Goal: Information Seeking & Learning: Learn about a topic

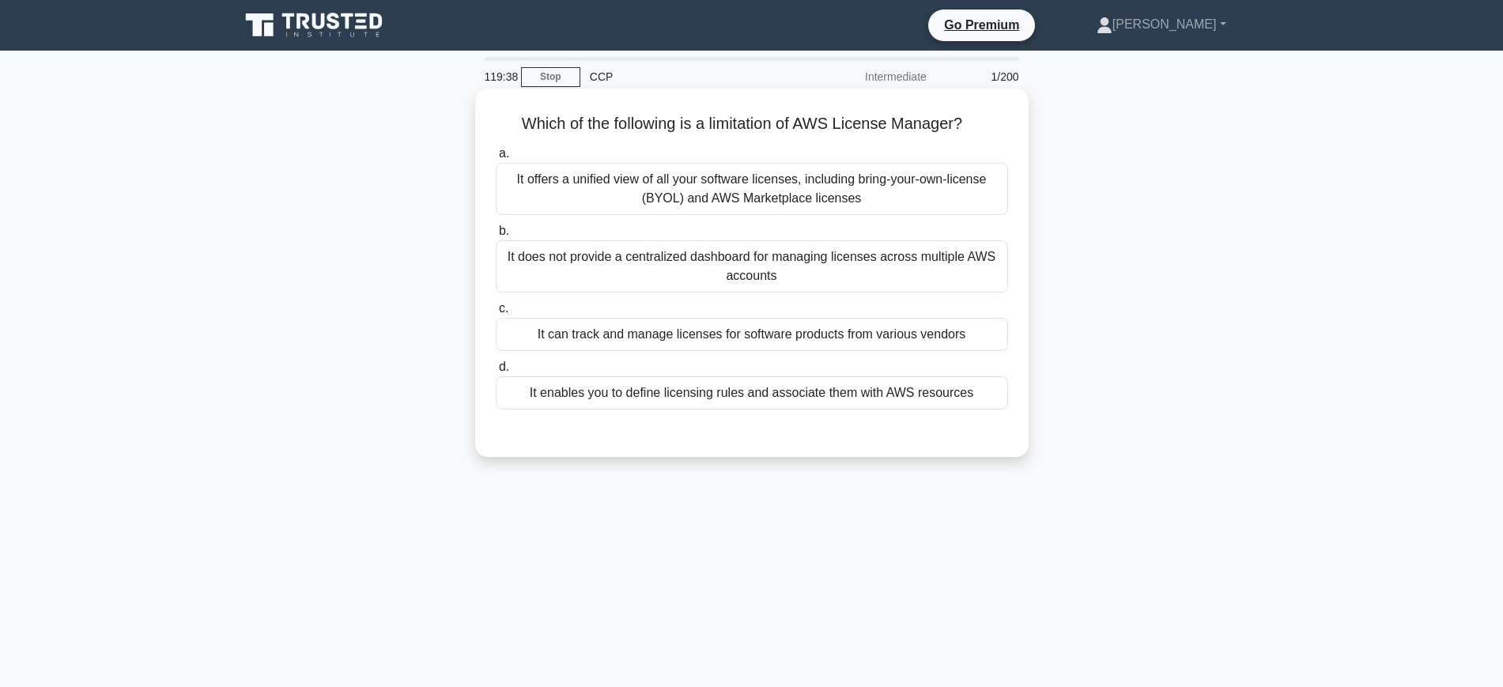
click at [723, 251] on div "It does not provide a centralized dashboard for managing licenses across multip…" at bounding box center [752, 266] width 512 height 52
click at [496, 236] on input "b. It does not provide a centralized dashboard for managing licenses across mul…" at bounding box center [496, 231] width 0 height 10
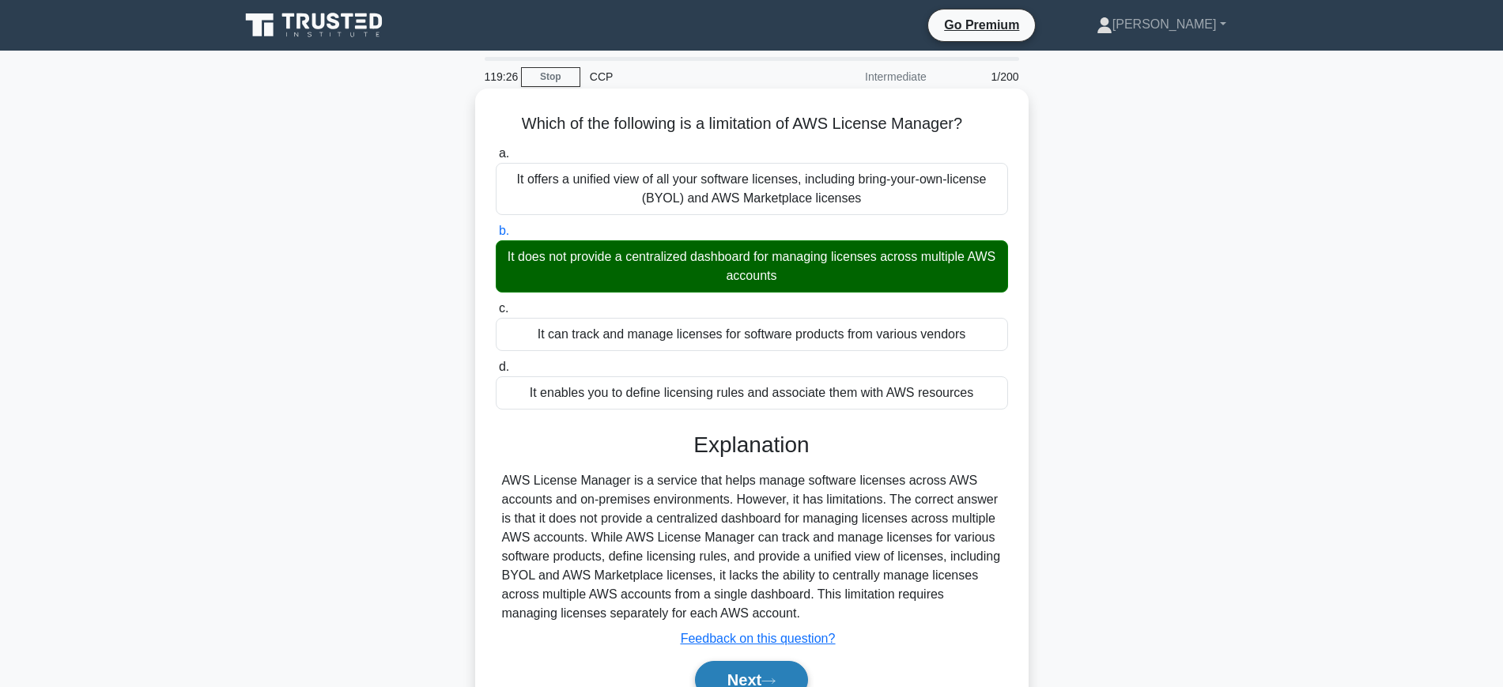
click at [766, 670] on button "Next" at bounding box center [751, 680] width 113 height 38
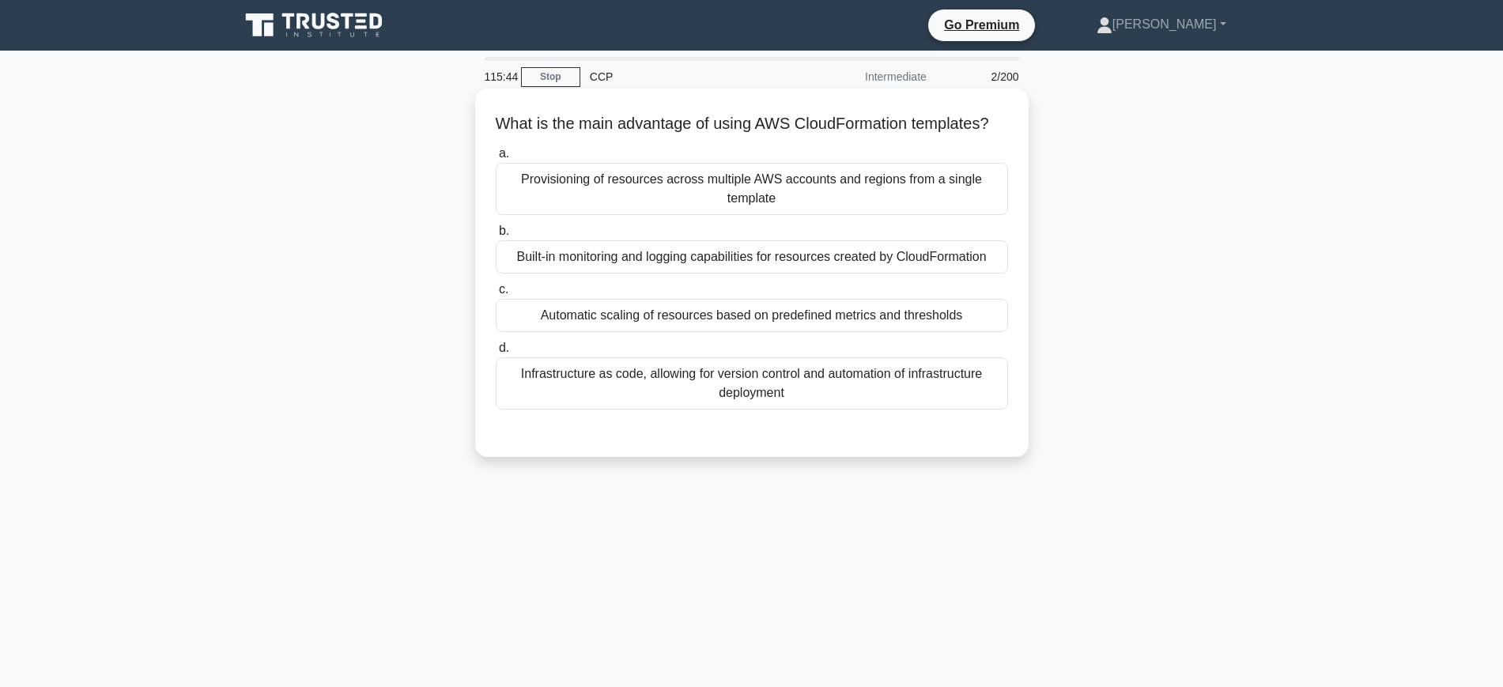
click at [748, 215] on div "Provisioning of resources across multiple AWS accounts and regions from a singl…" at bounding box center [752, 189] width 512 height 52
click at [496, 159] on input "a. Provisioning of resources across multiple AWS accounts and regions from a si…" at bounding box center [496, 154] width 0 height 10
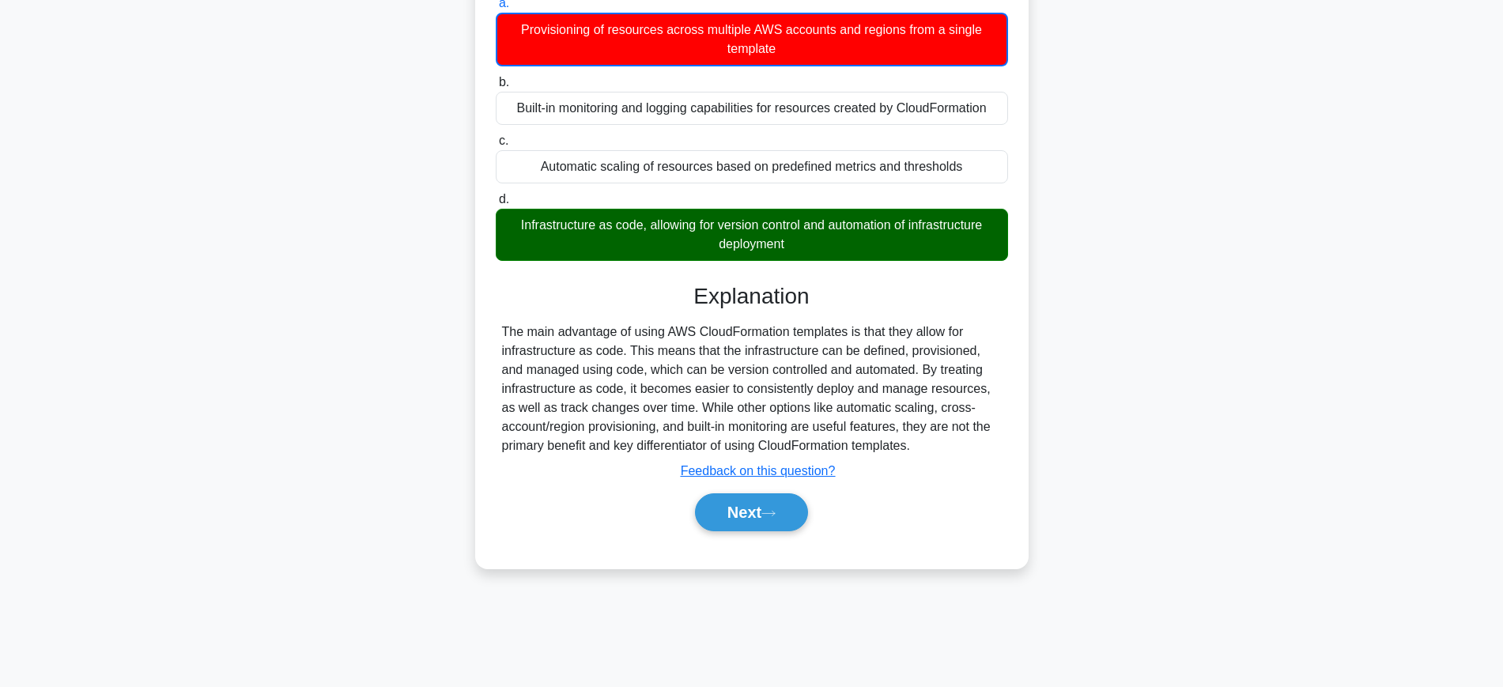
scroll to position [167, 0]
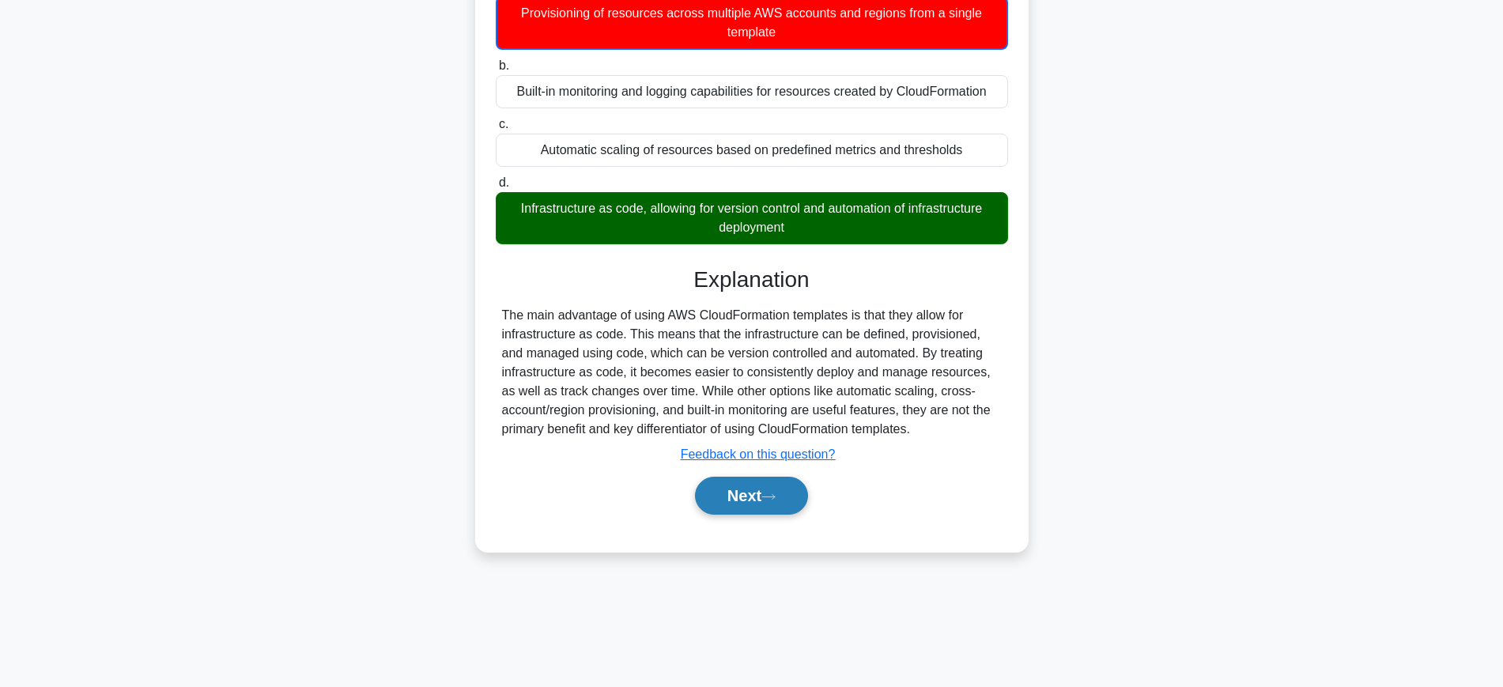
click at [783, 515] on button "Next" at bounding box center [751, 496] width 113 height 38
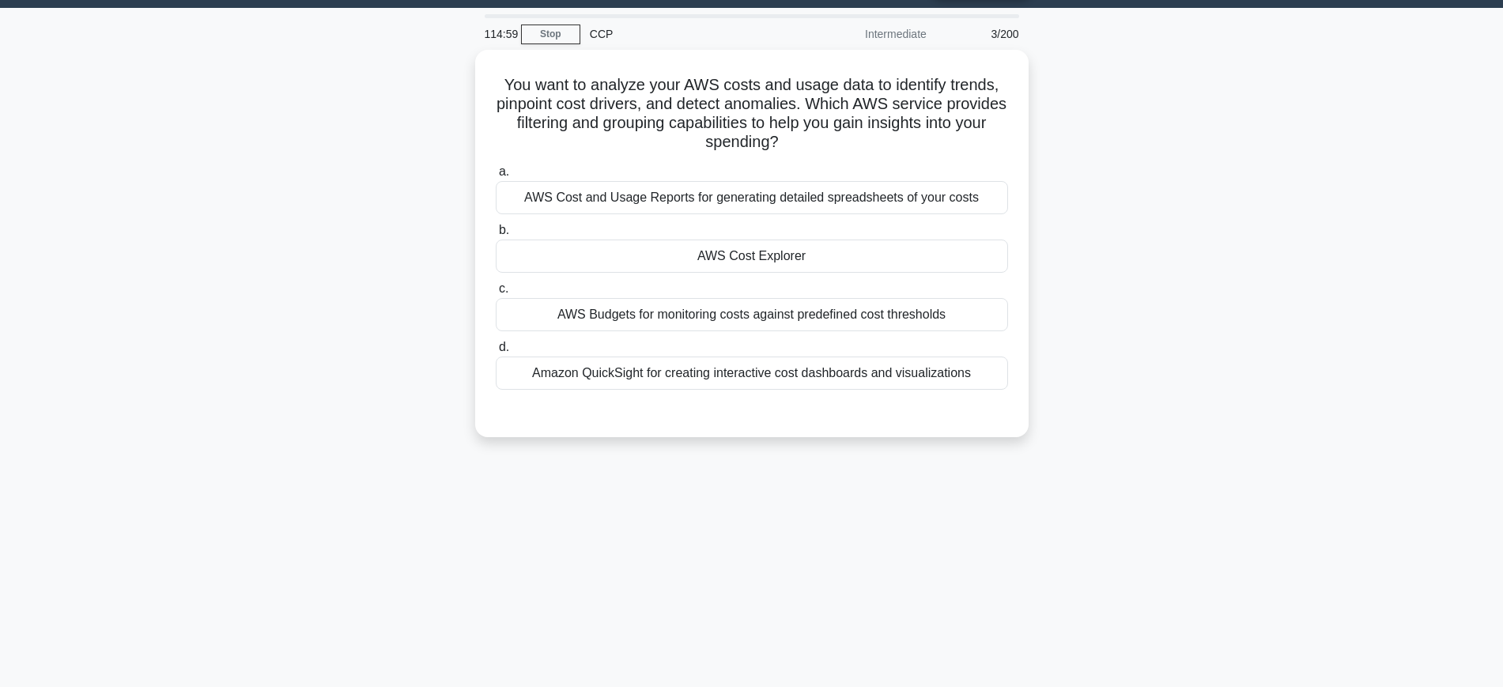
scroll to position [33, 0]
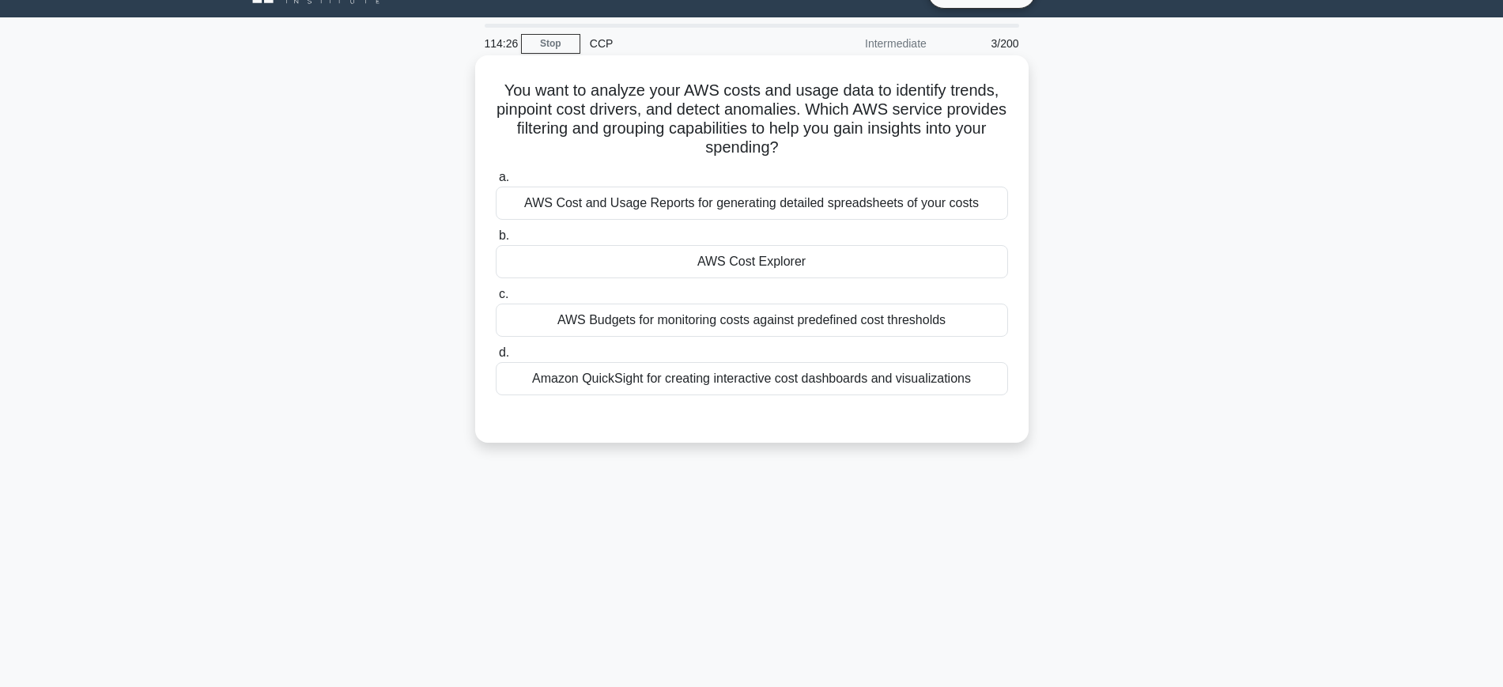
click at [782, 267] on div "AWS Cost Explorer" at bounding box center [752, 261] width 512 height 33
click at [496, 241] on input "b. AWS Cost Explorer" at bounding box center [496, 236] width 0 height 10
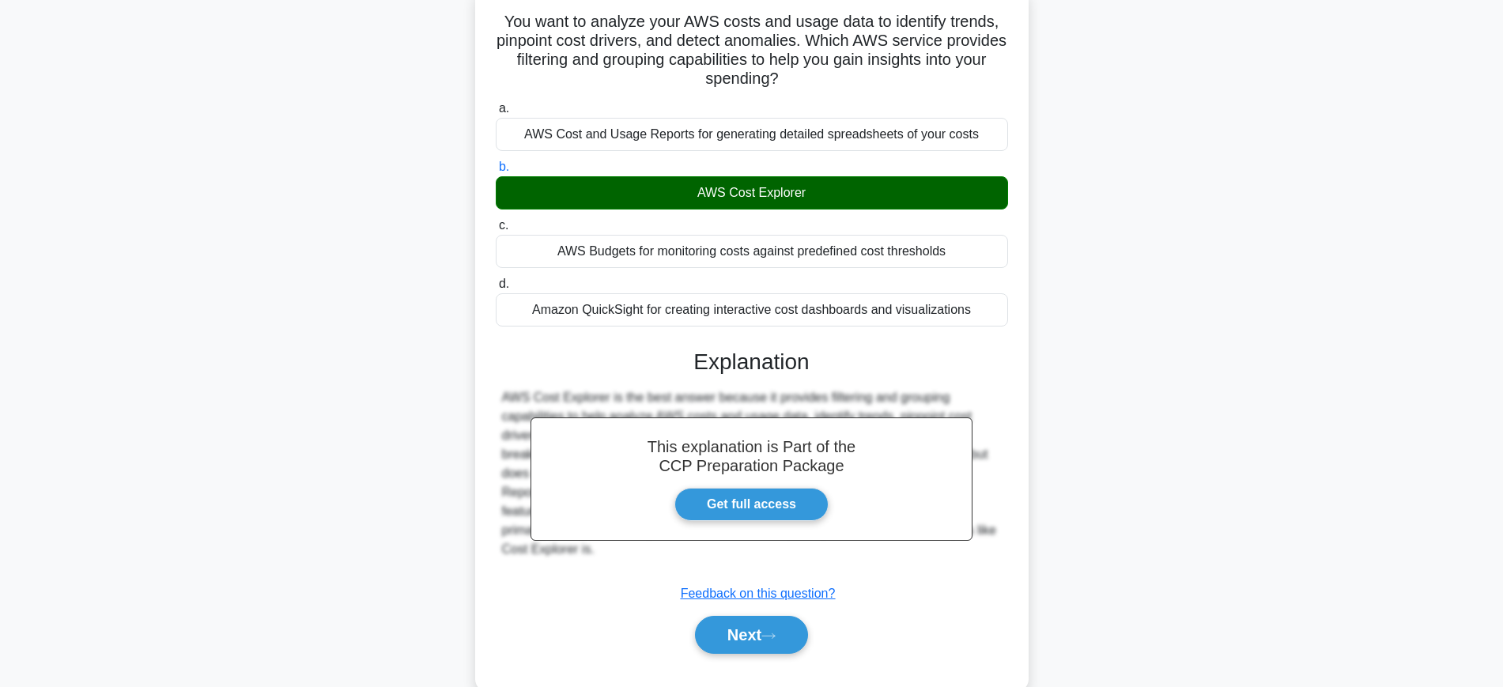
scroll to position [114, 0]
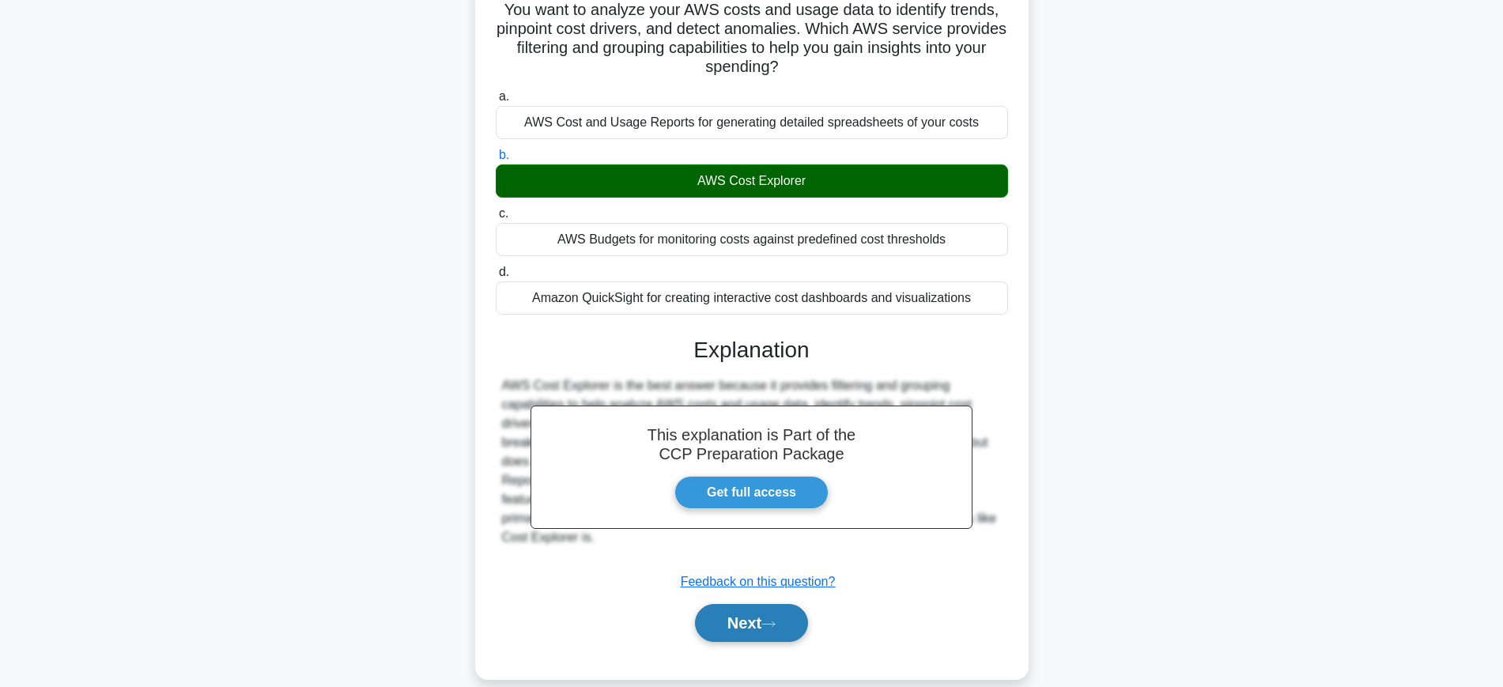
click at [765, 630] on button "Next" at bounding box center [751, 623] width 113 height 38
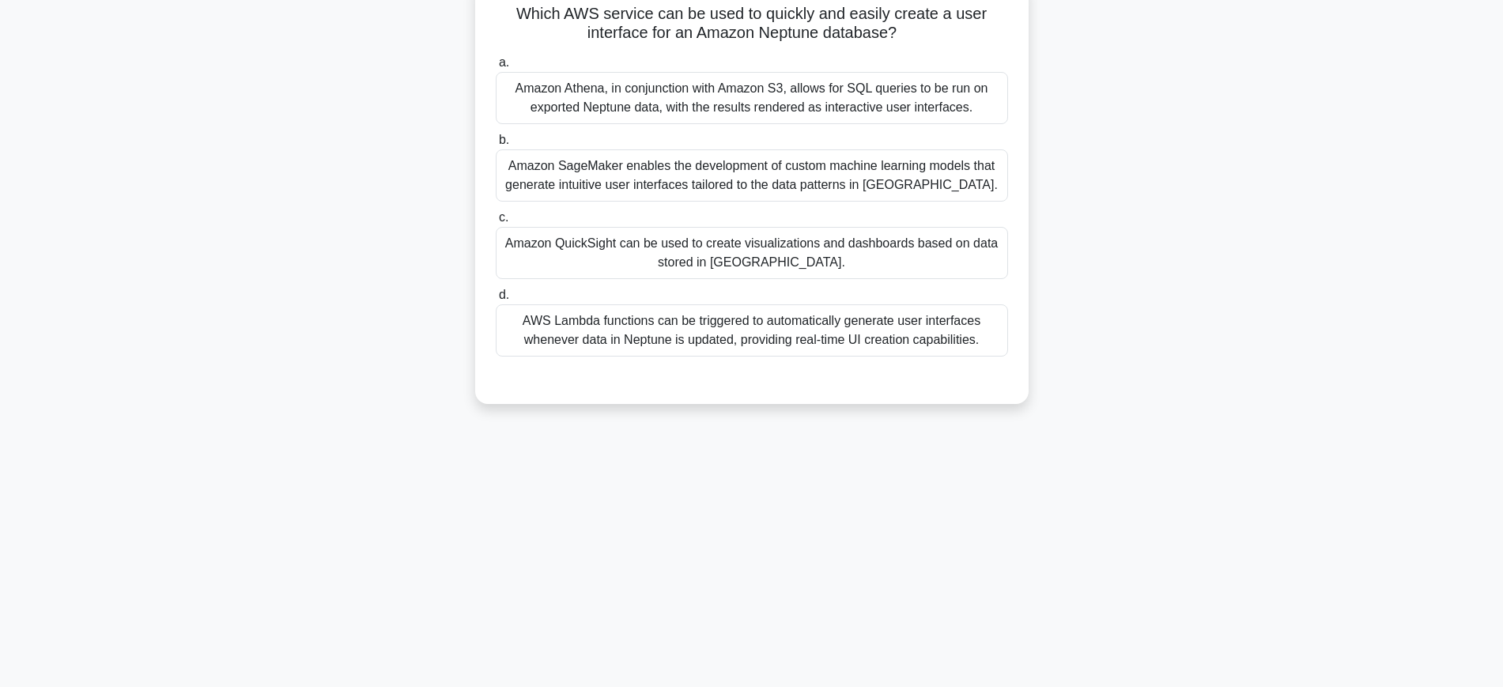
scroll to position [0, 0]
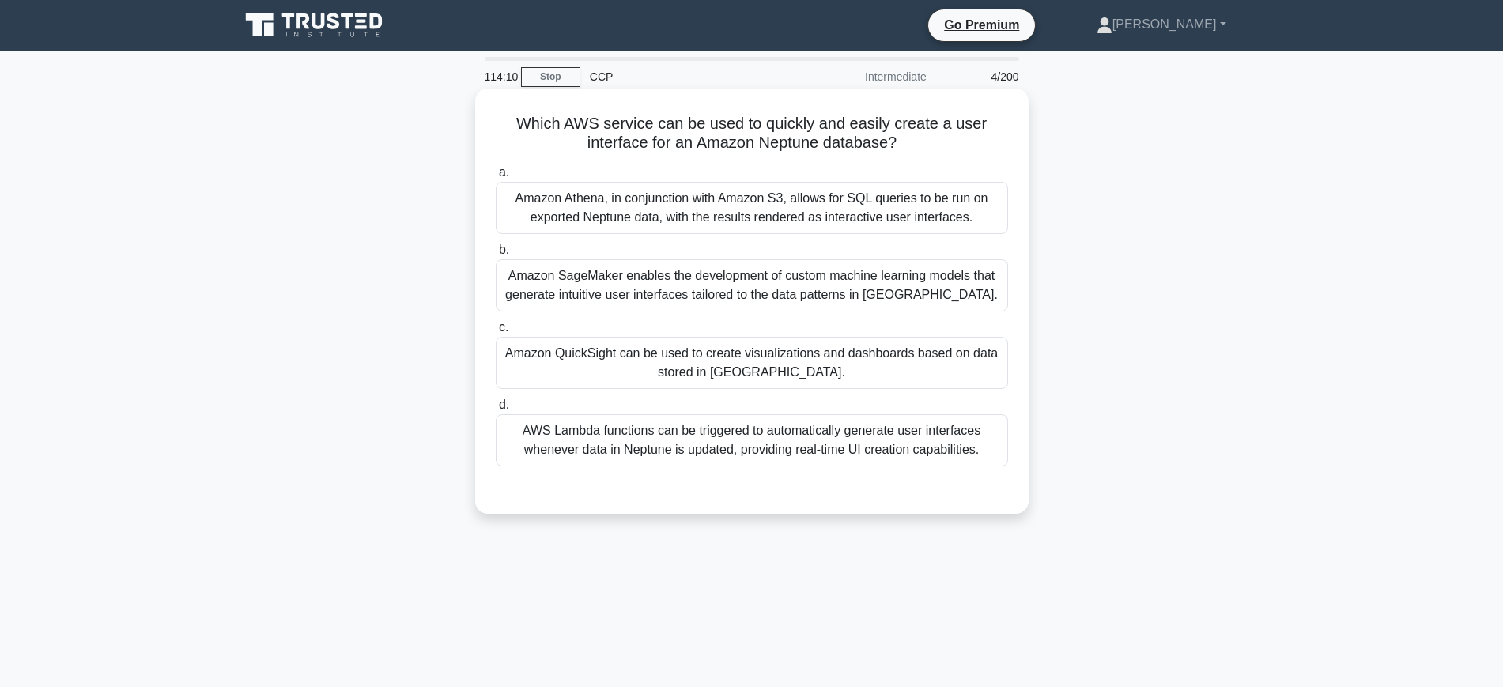
click at [741, 376] on div "Amazon QuickSight can be used to create visualizations and dashboards based on …" at bounding box center [752, 363] width 512 height 52
click at [496, 333] on input "c. Amazon QuickSight can be used to create visualizations and dashboards based …" at bounding box center [496, 328] width 0 height 10
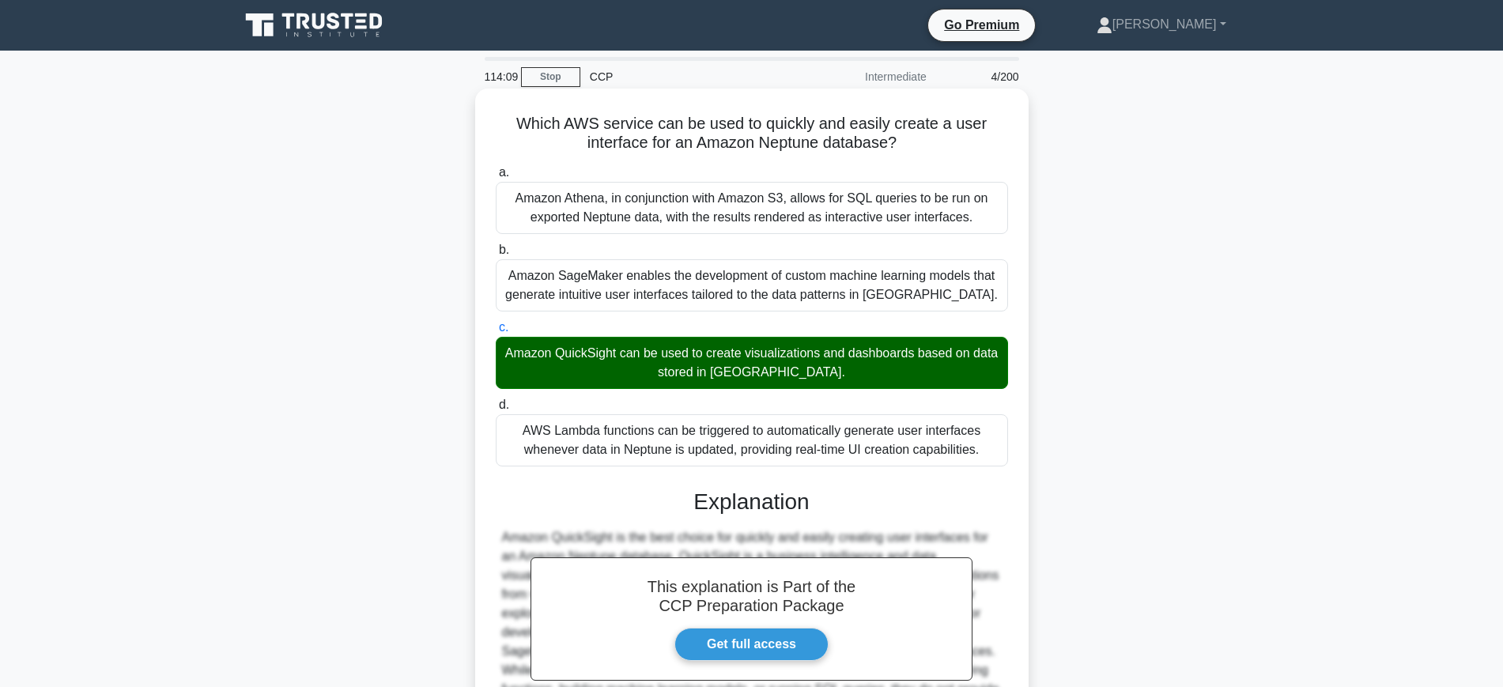
scroll to position [194, 0]
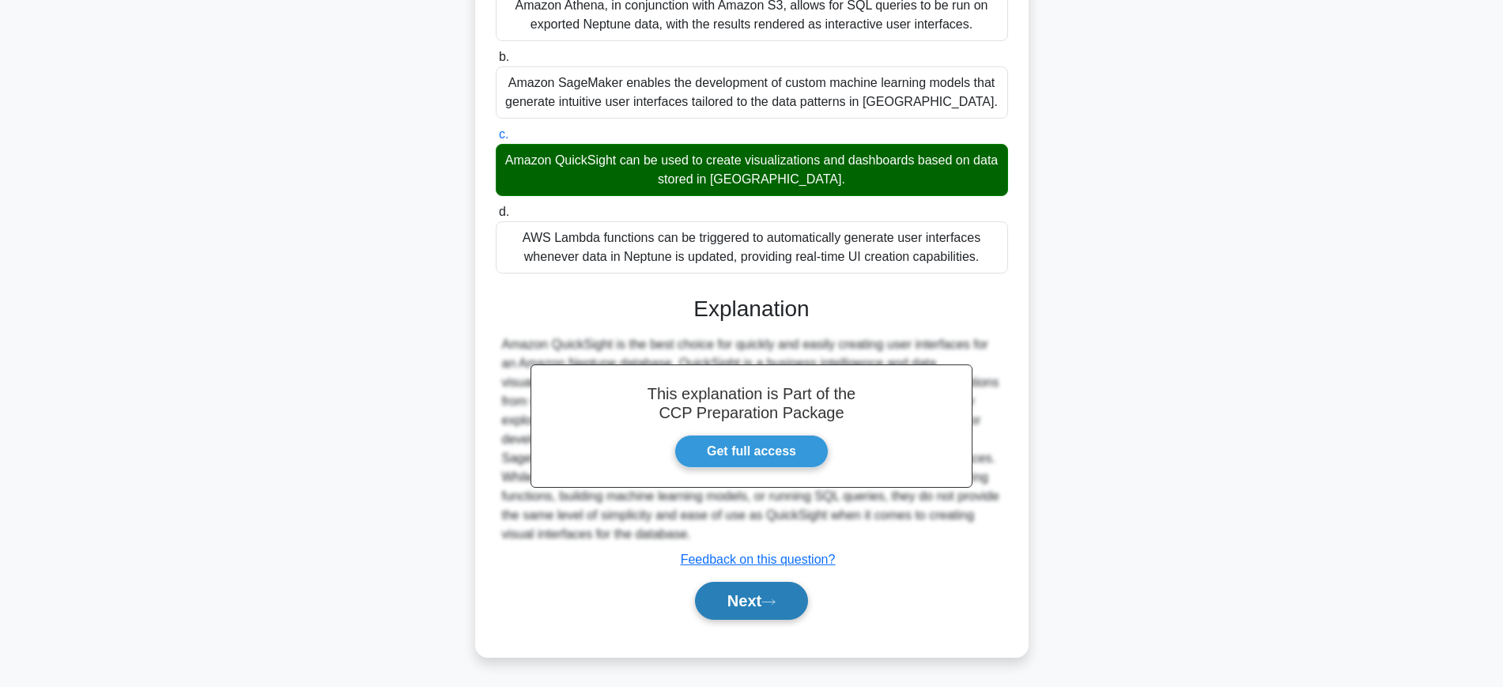
click at [753, 596] on button "Next" at bounding box center [751, 601] width 113 height 38
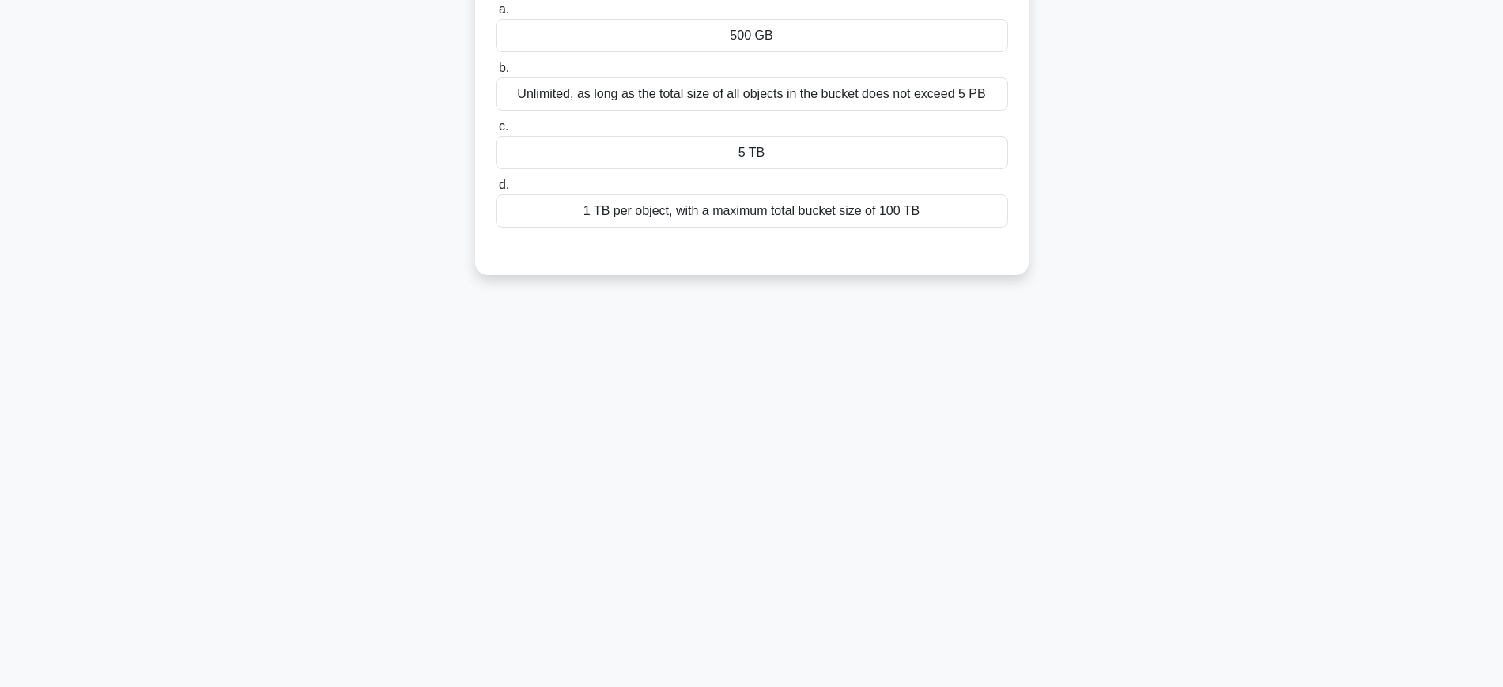
scroll to position [0, 0]
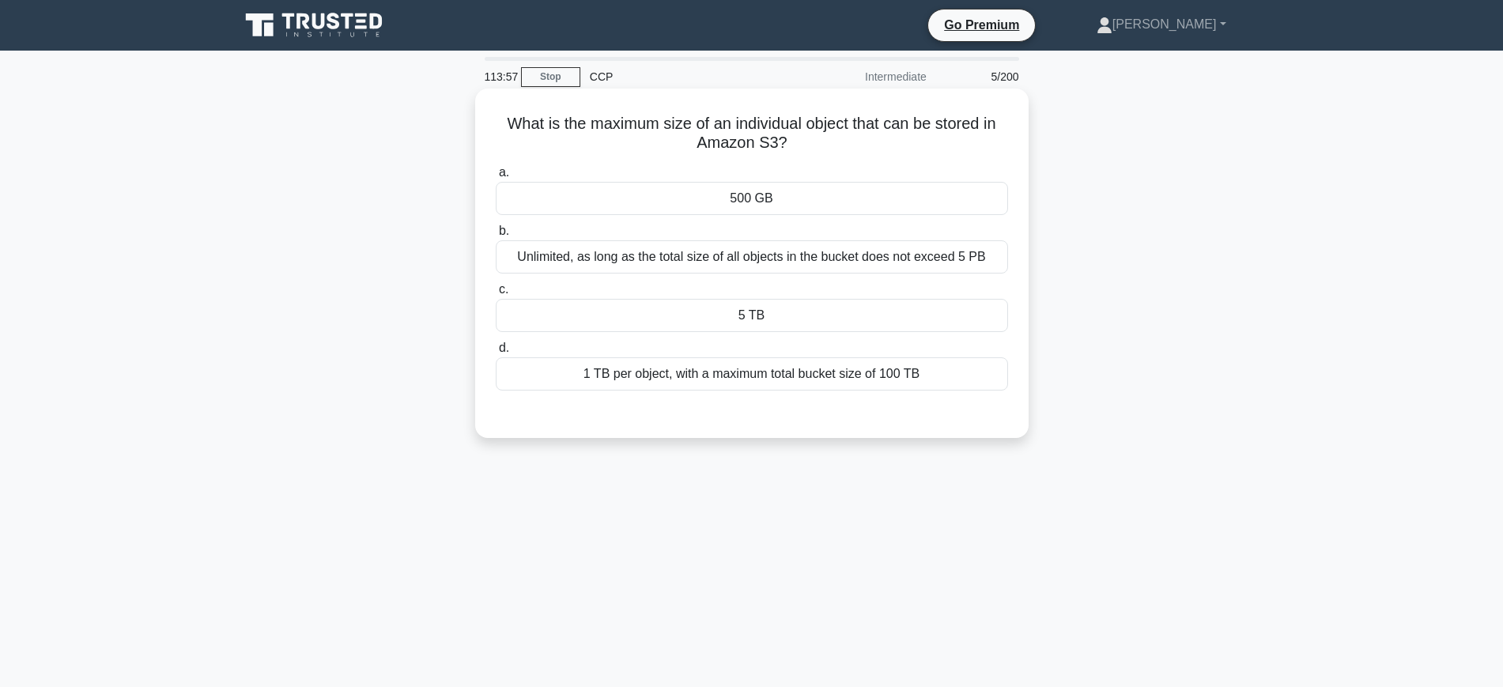
click at [772, 318] on div "5 TB" at bounding box center [752, 315] width 512 height 33
click at [496, 295] on input "c. 5 TB" at bounding box center [496, 290] width 0 height 10
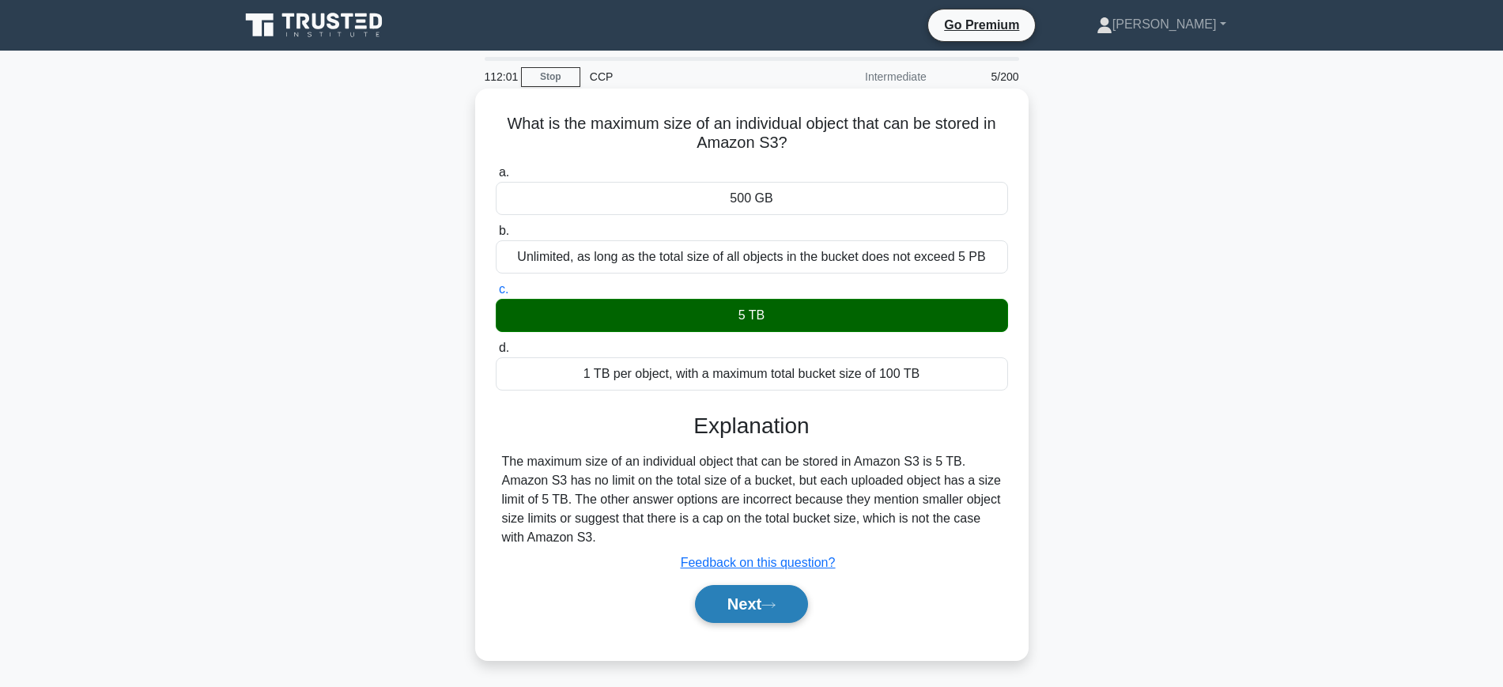
click at [768, 613] on button "Next" at bounding box center [751, 604] width 113 height 38
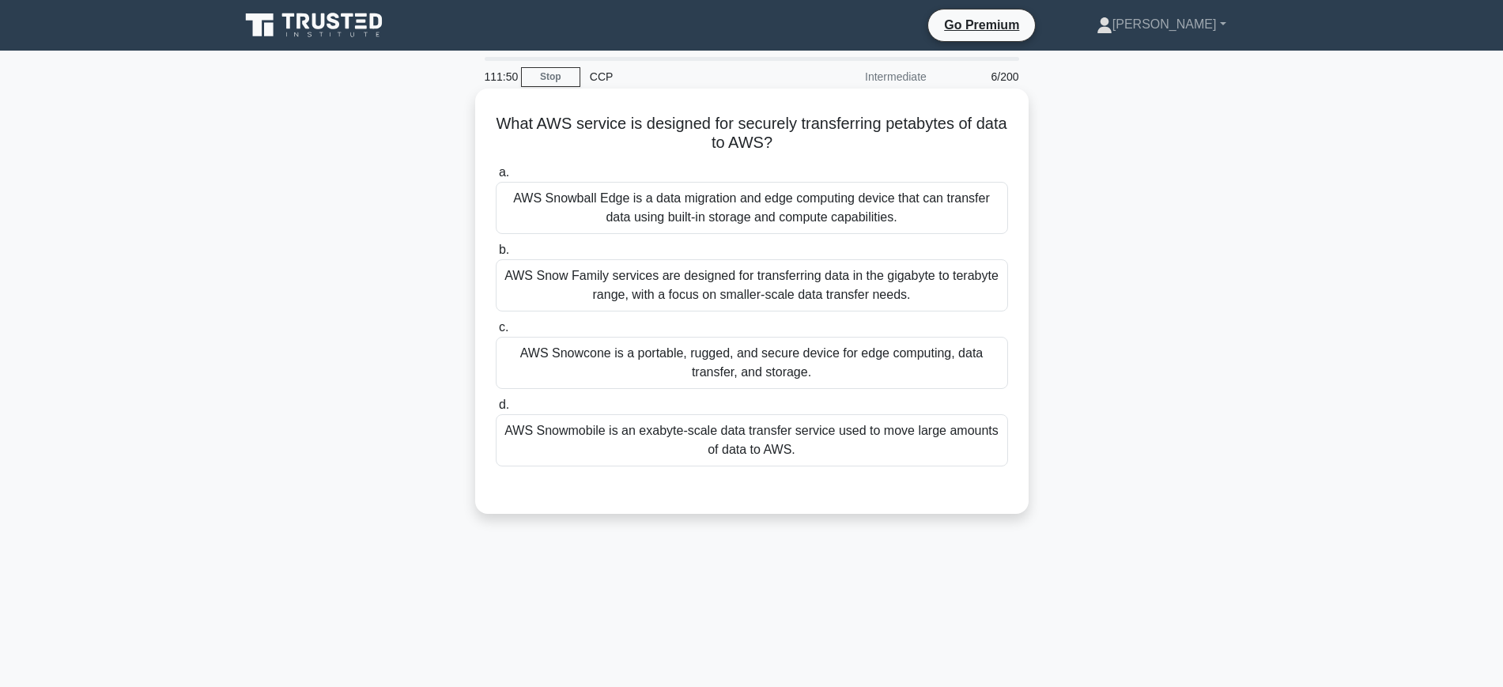
click at [727, 451] on div "AWS Snowmobile is an exabyte-scale data transfer service used to move large amo…" at bounding box center [752, 440] width 512 height 52
click at [496, 410] on input "d. AWS Snowmobile is an exabyte-scale data transfer service used to move large …" at bounding box center [496, 405] width 0 height 10
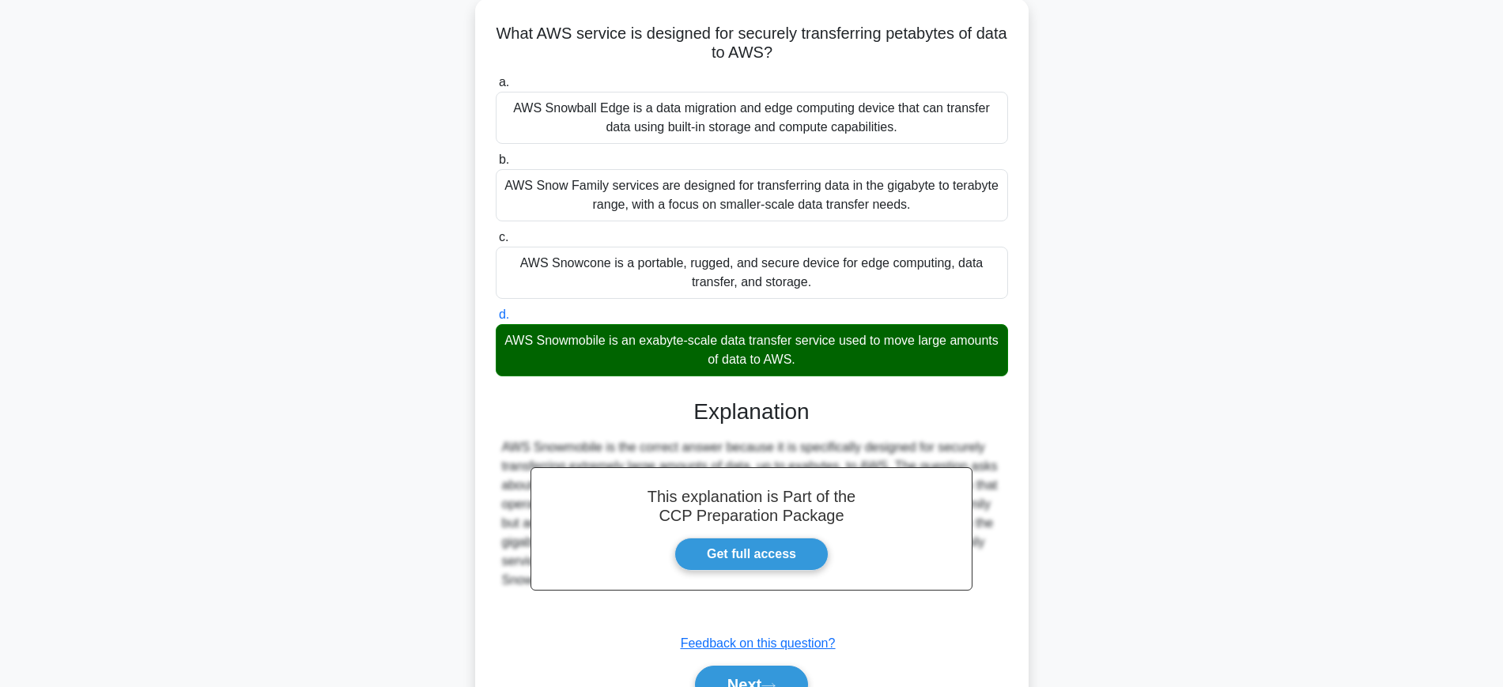
scroll to position [101, 0]
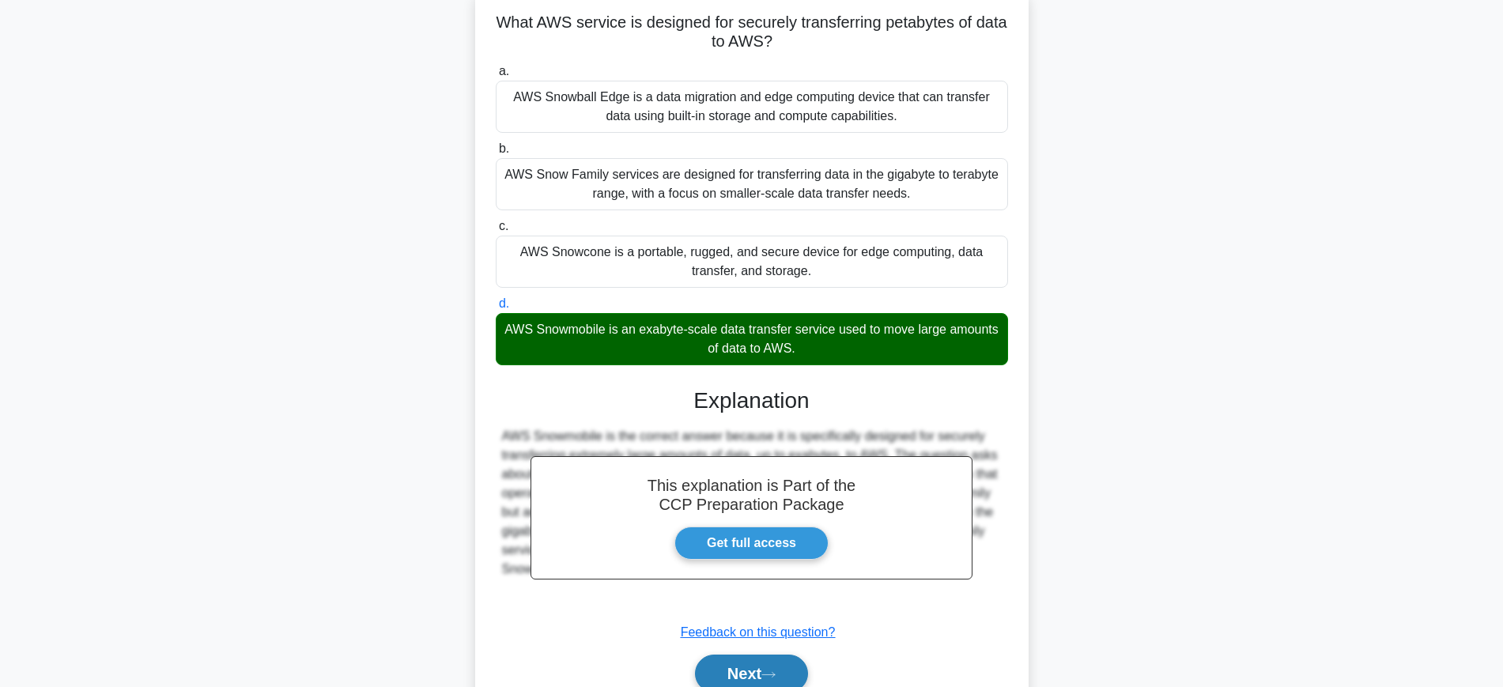
click at [763, 669] on button "Next" at bounding box center [751, 674] width 113 height 38
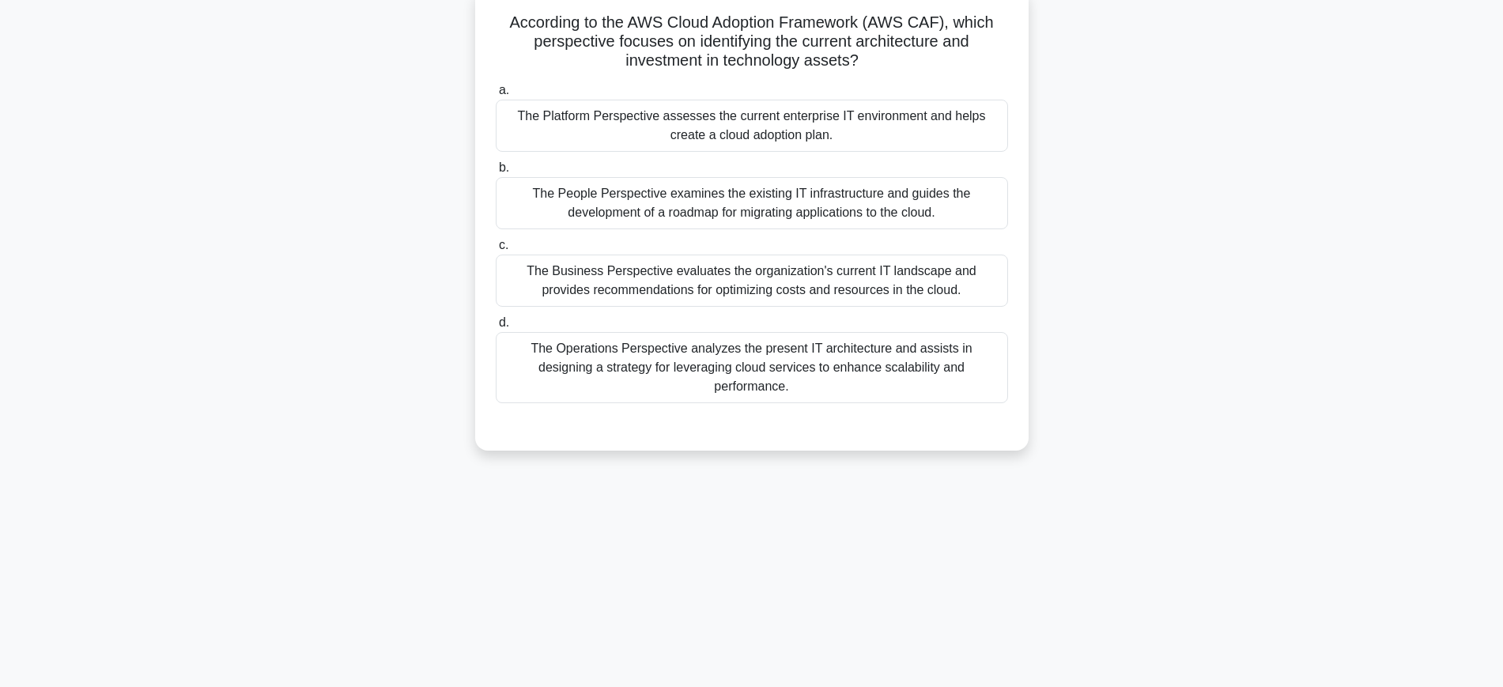
click at [834, 114] on div "The Platform Perspective assesses the current enterprise IT environment and hel…" at bounding box center [752, 126] width 512 height 52
click at [496, 96] on input "a. The Platform Perspective assesses the current enterprise IT environment and …" at bounding box center [496, 90] width 0 height 10
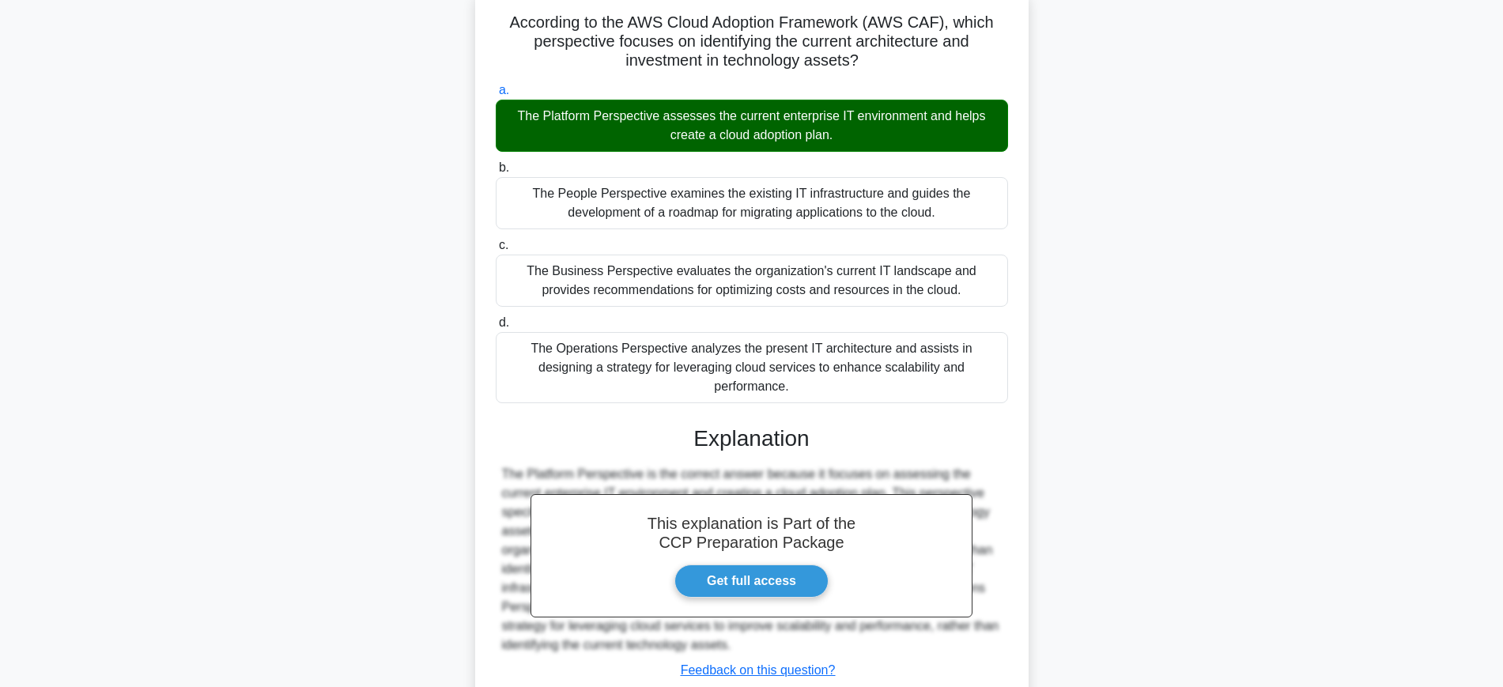
scroll to position [194, 0]
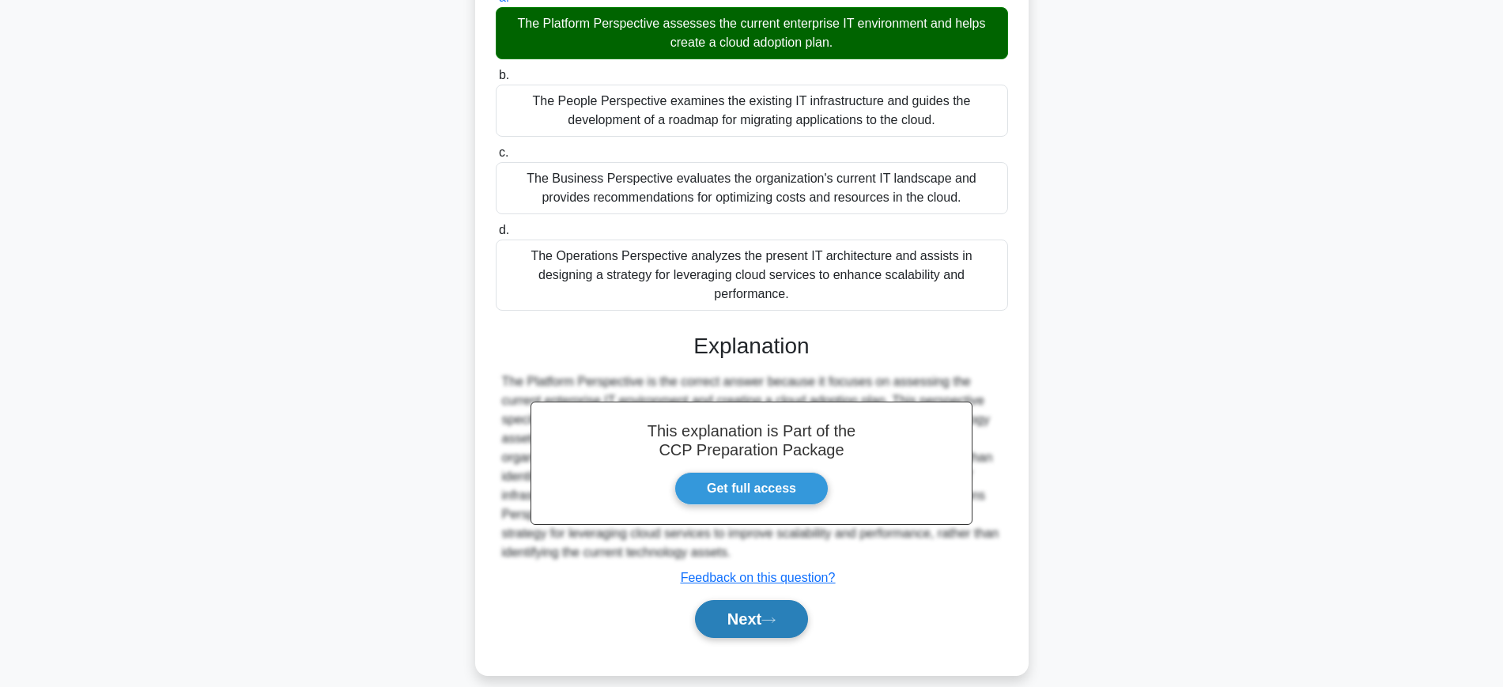
click at [743, 616] on button "Next" at bounding box center [751, 619] width 113 height 38
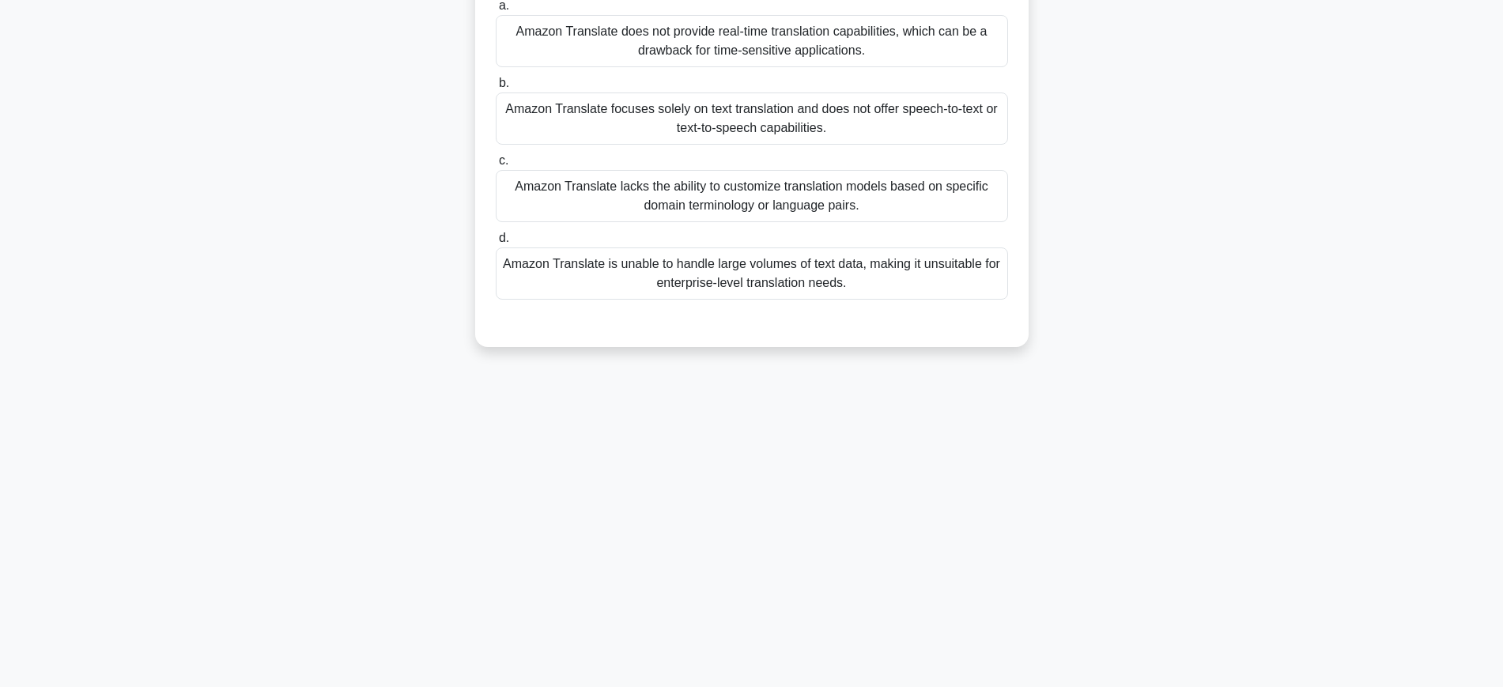
scroll to position [0, 0]
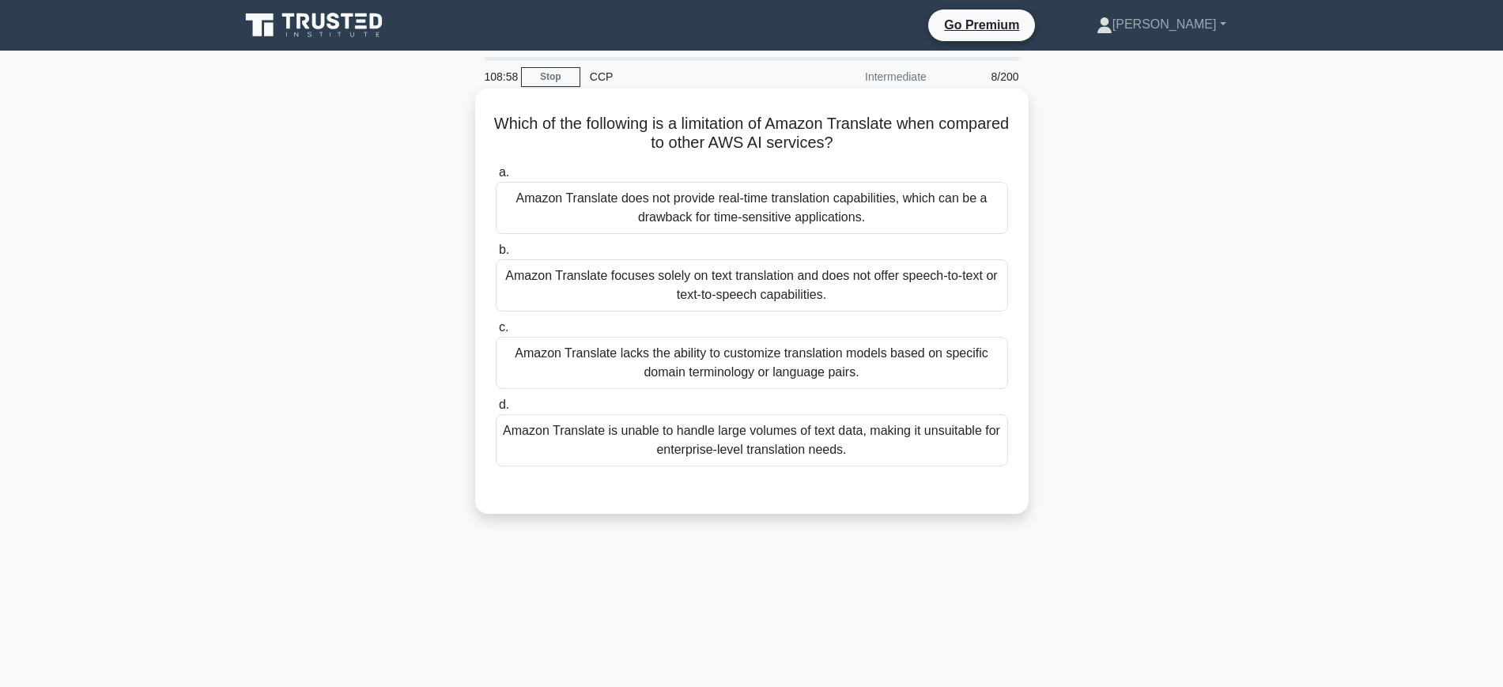
click at [776, 344] on div "Amazon Translate lacks the ability to customize translation models based on spe…" at bounding box center [752, 363] width 512 height 52
click at [496, 333] on input "c. Amazon Translate lacks the ability to customize translation models based on …" at bounding box center [496, 328] width 0 height 10
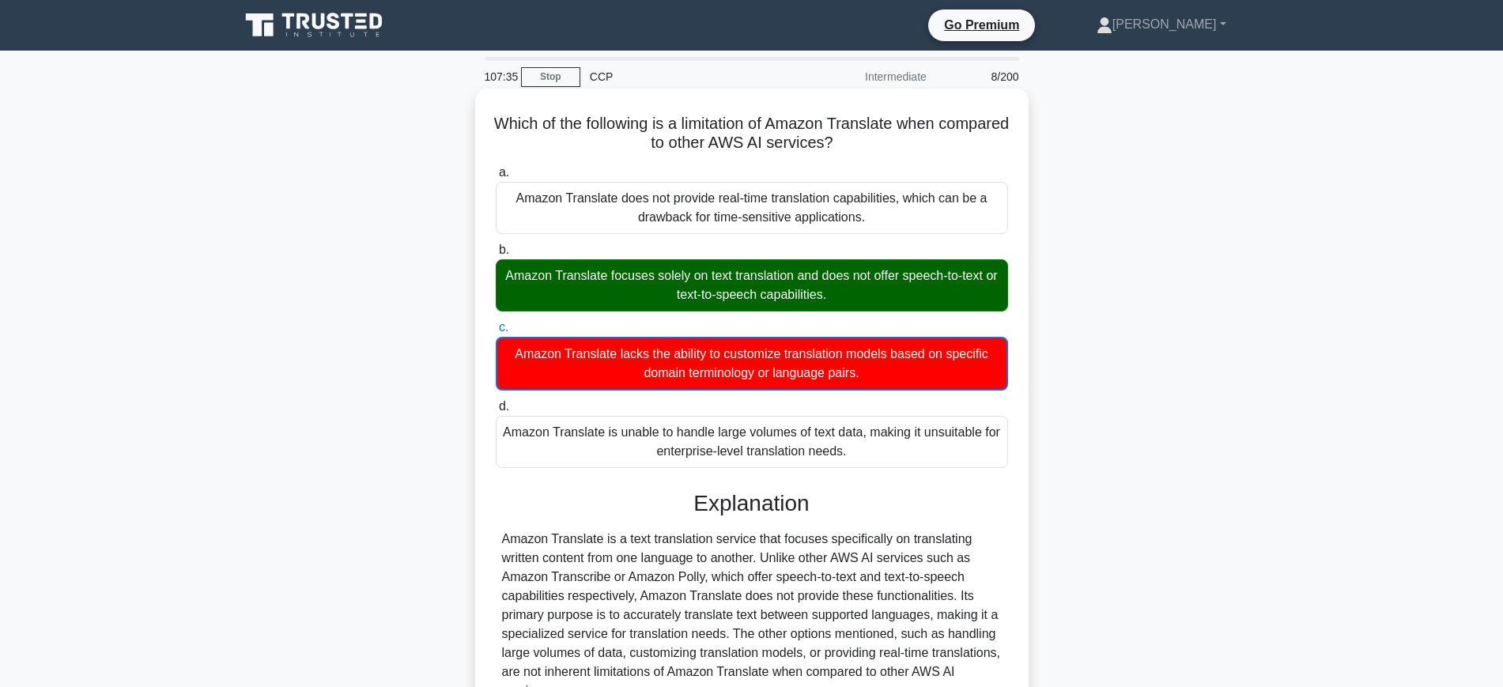
scroll to position [167, 0]
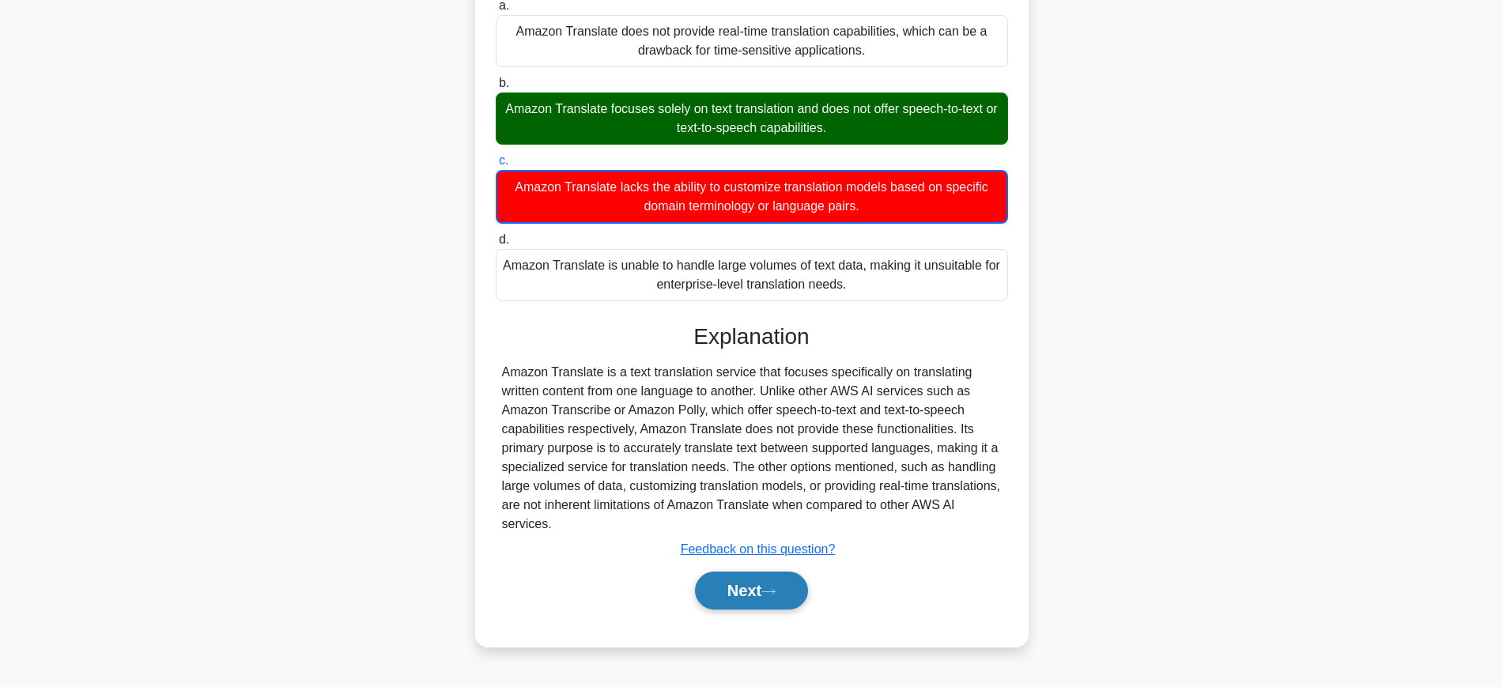
click at [783, 600] on button "Next" at bounding box center [751, 591] width 113 height 38
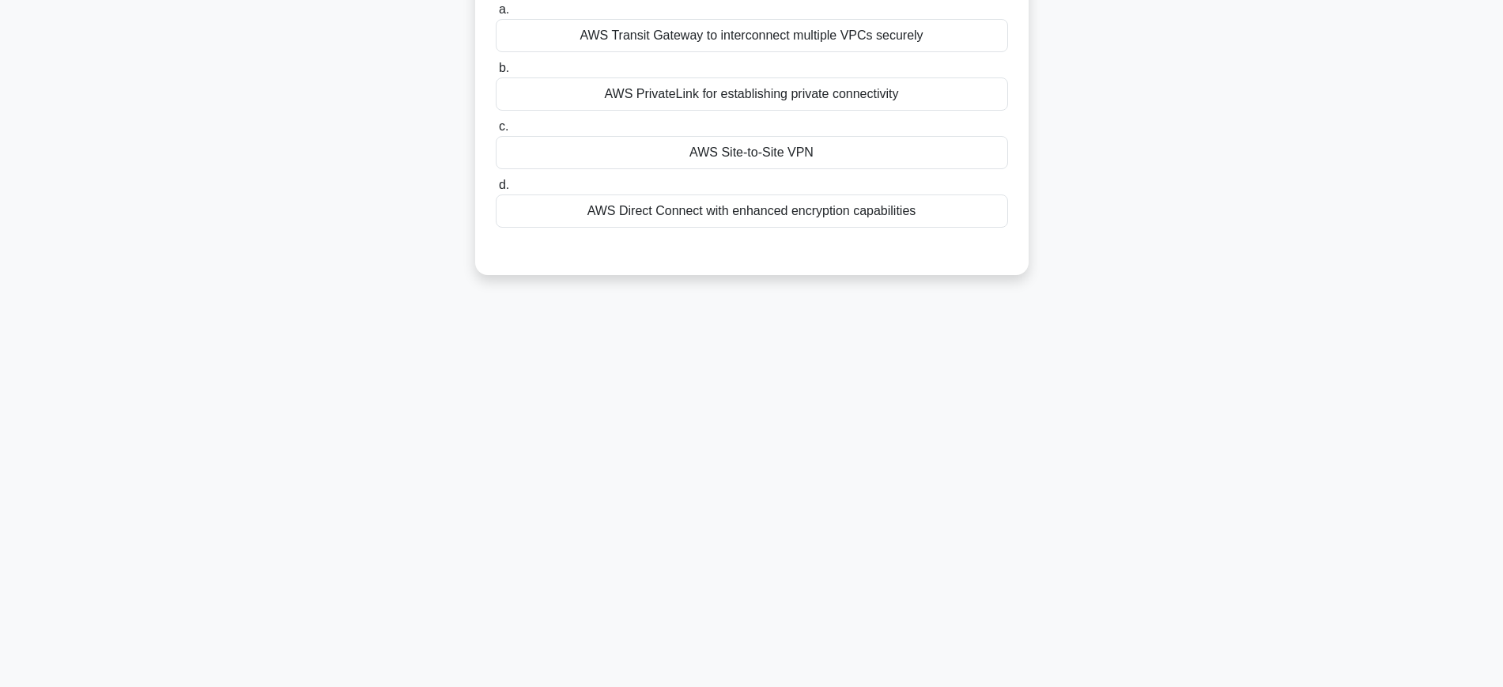
scroll to position [0, 0]
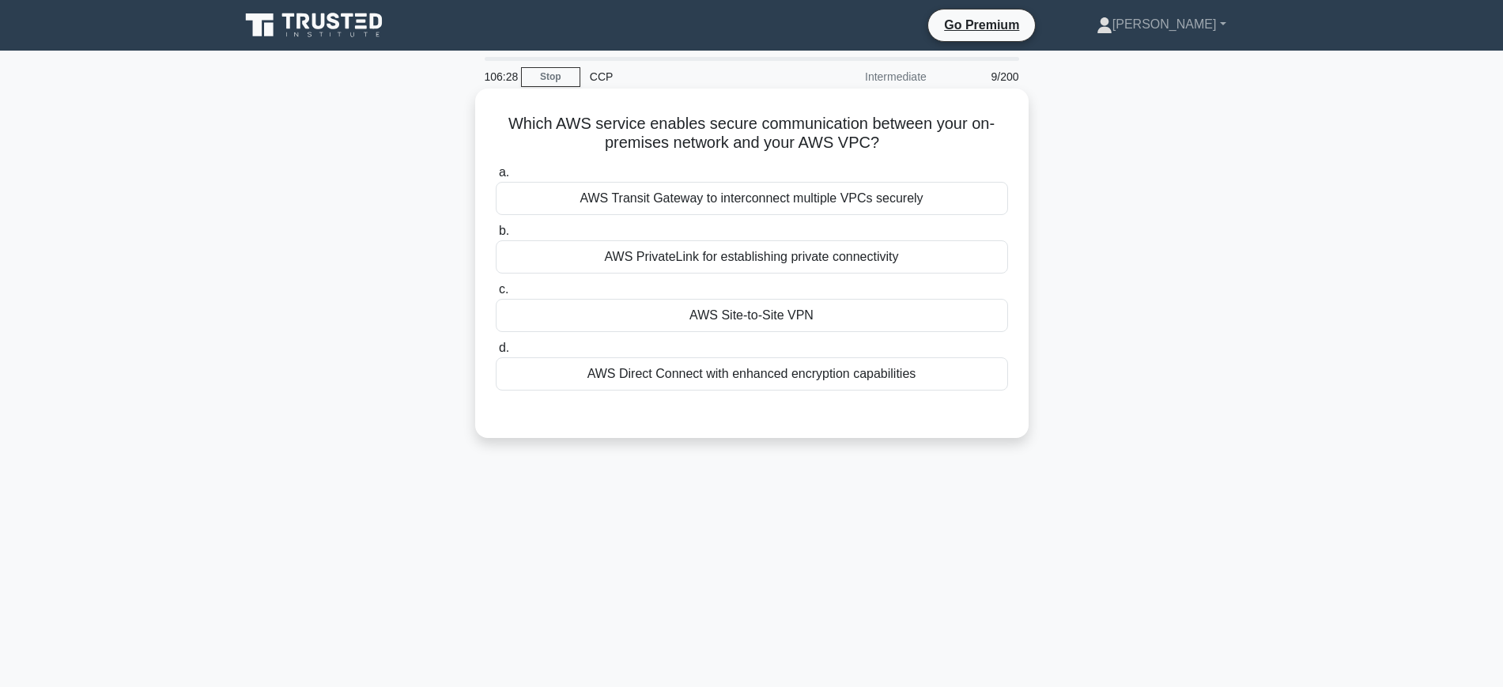
click at [802, 305] on div "AWS Site-to-Site VPN" at bounding box center [752, 315] width 512 height 33
click at [496, 295] on input "c. AWS Site-to-Site VPN" at bounding box center [496, 290] width 0 height 10
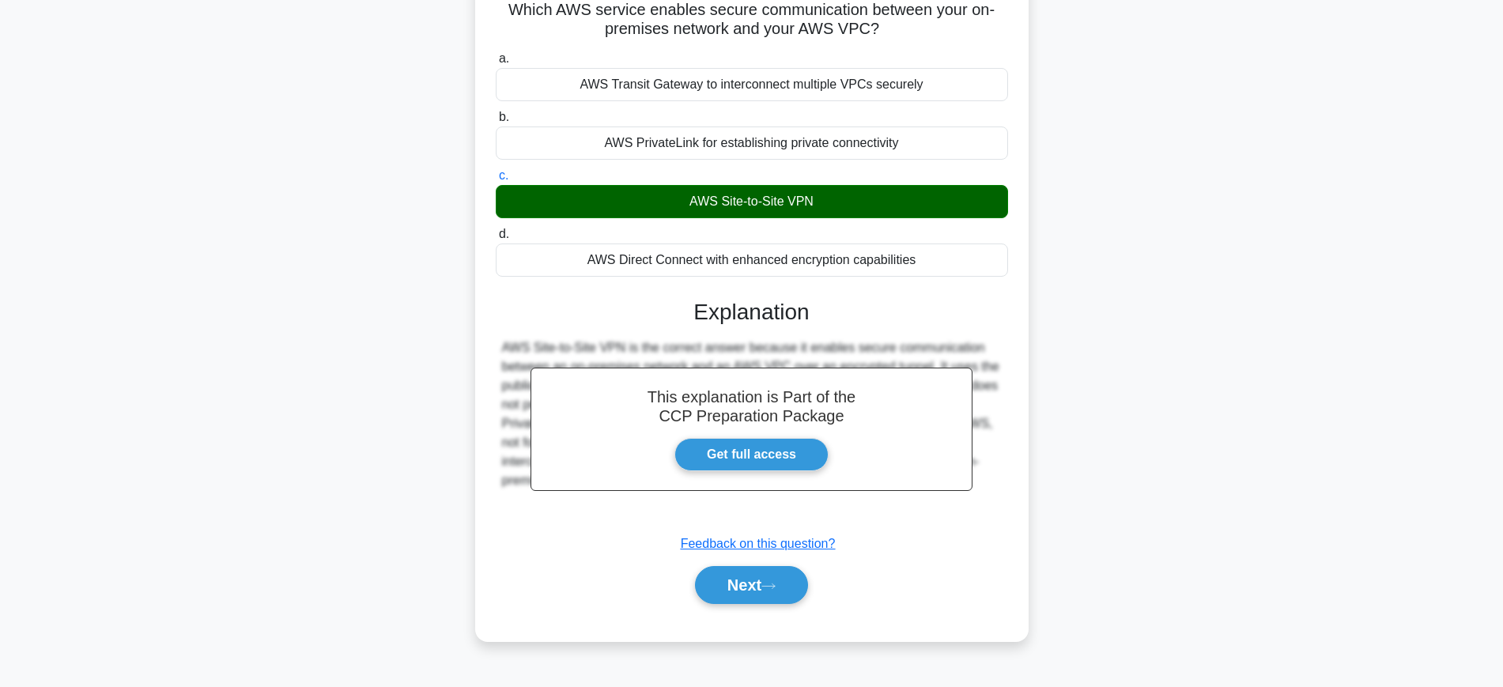
scroll to position [167, 0]
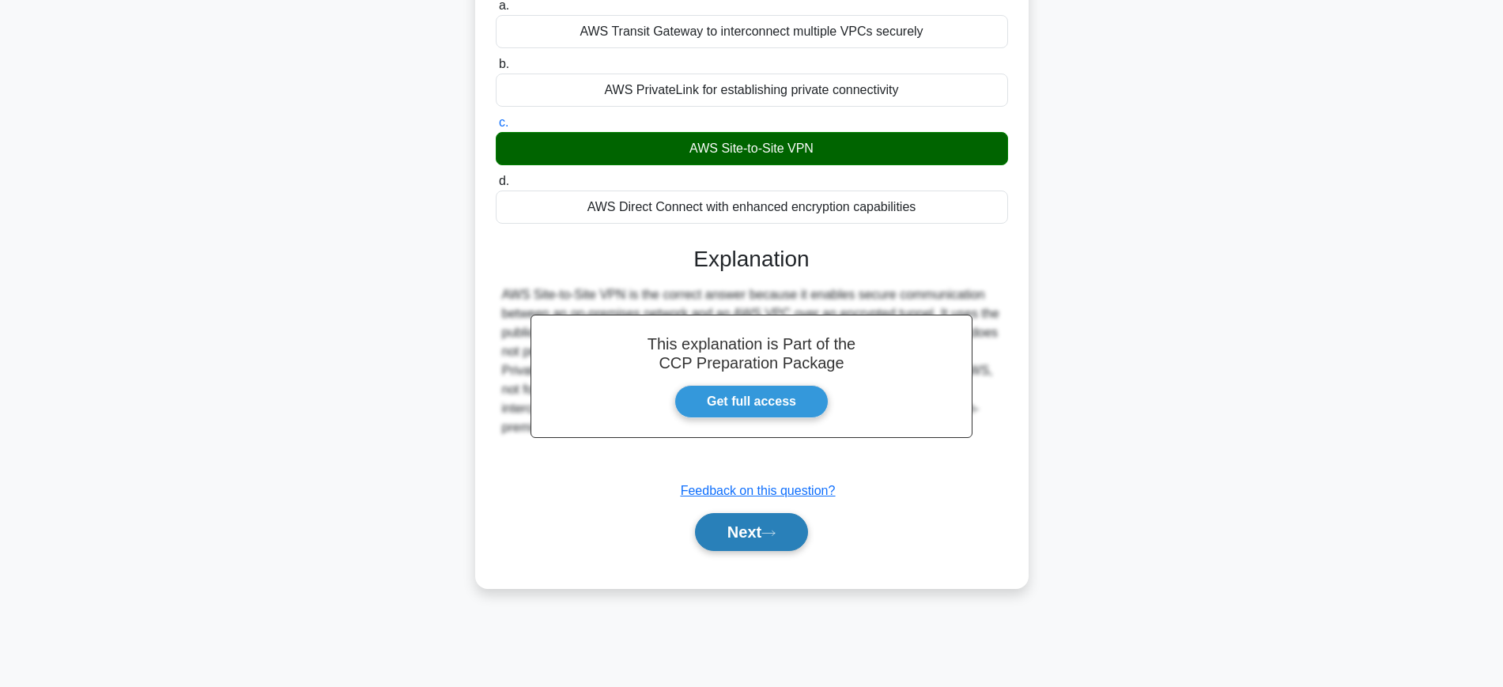
click at [776, 545] on button "Next" at bounding box center [751, 532] width 113 height 38
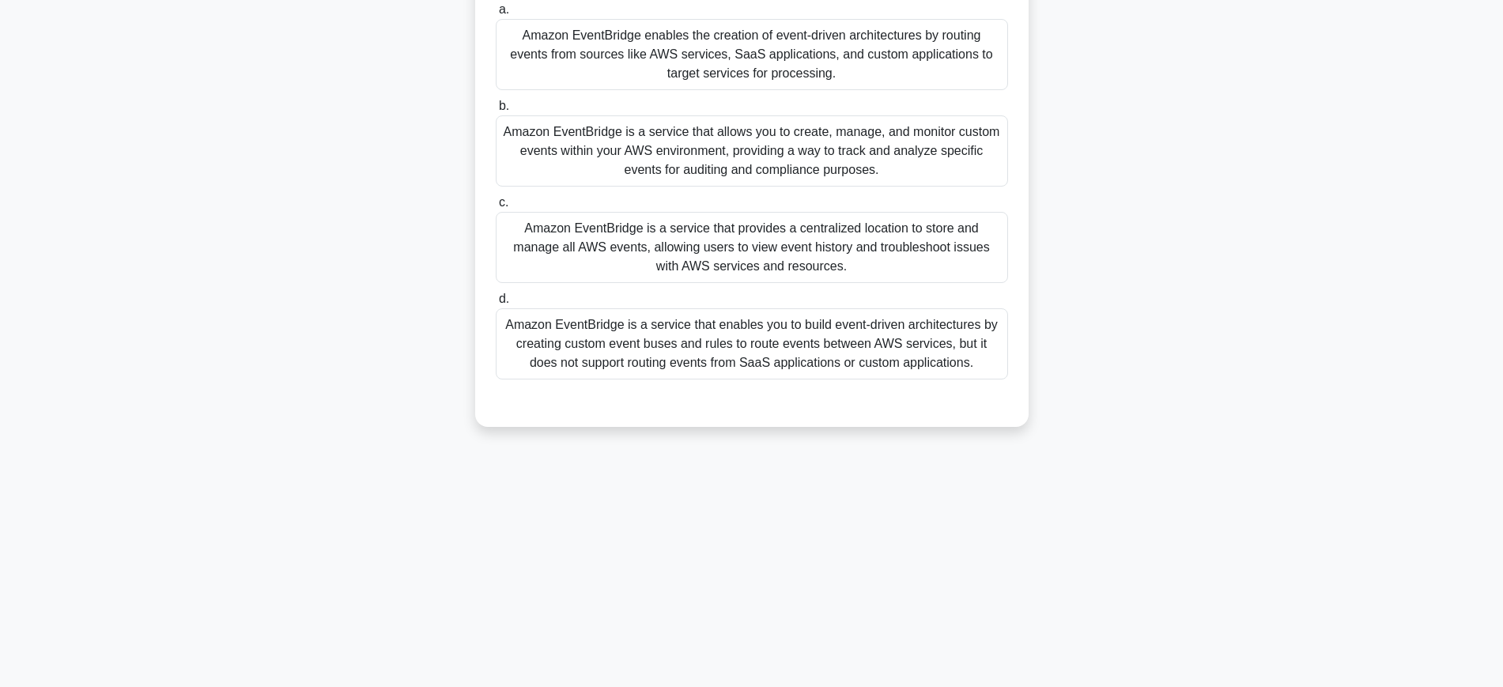
scroll to position [0, 0]
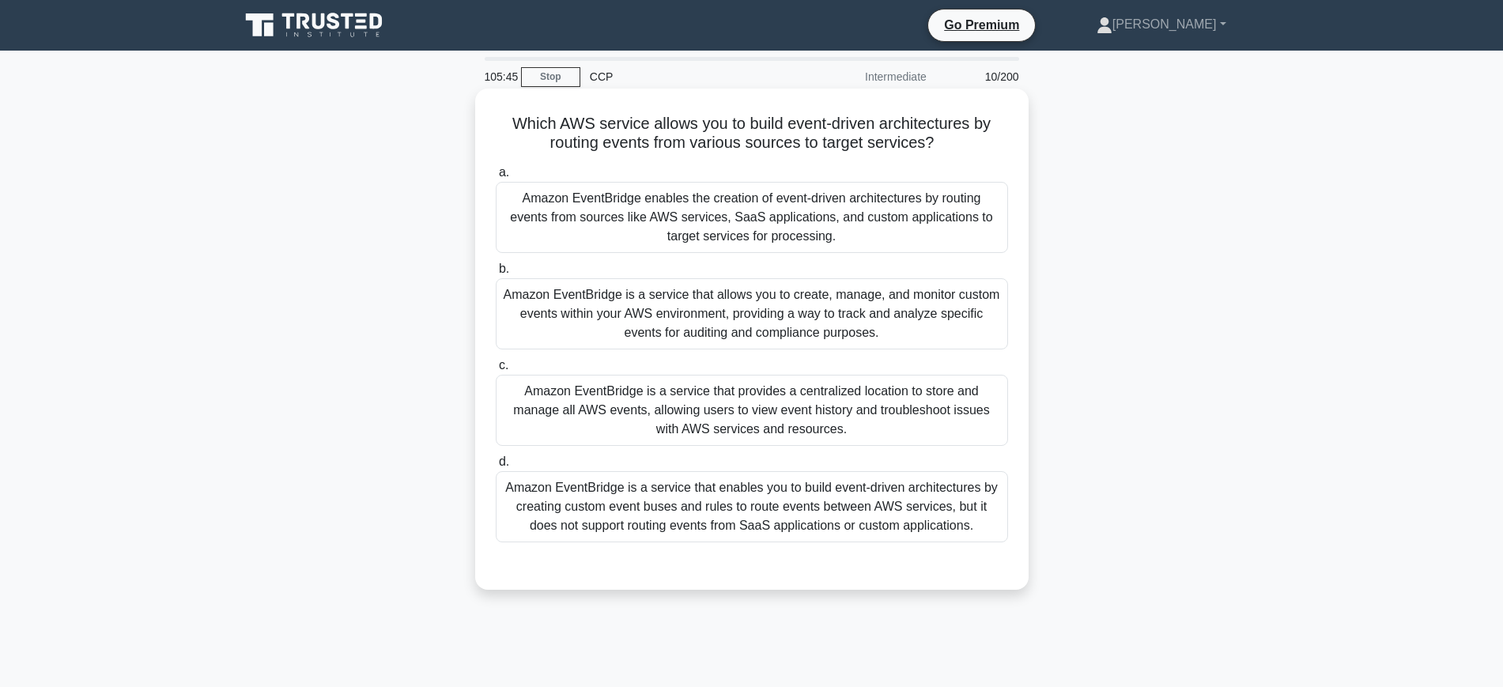
click at [777, 511] on div "Amazon EventBridge is a service that enables you to build event-driven architec…" at bounding box center [752, 506] width 512 height 71
click at [496, 467] on input "d. Amazon EventBridge is a service that enables you to build event-driven archi…" at bounding box center [496, 462] width 0 height 10
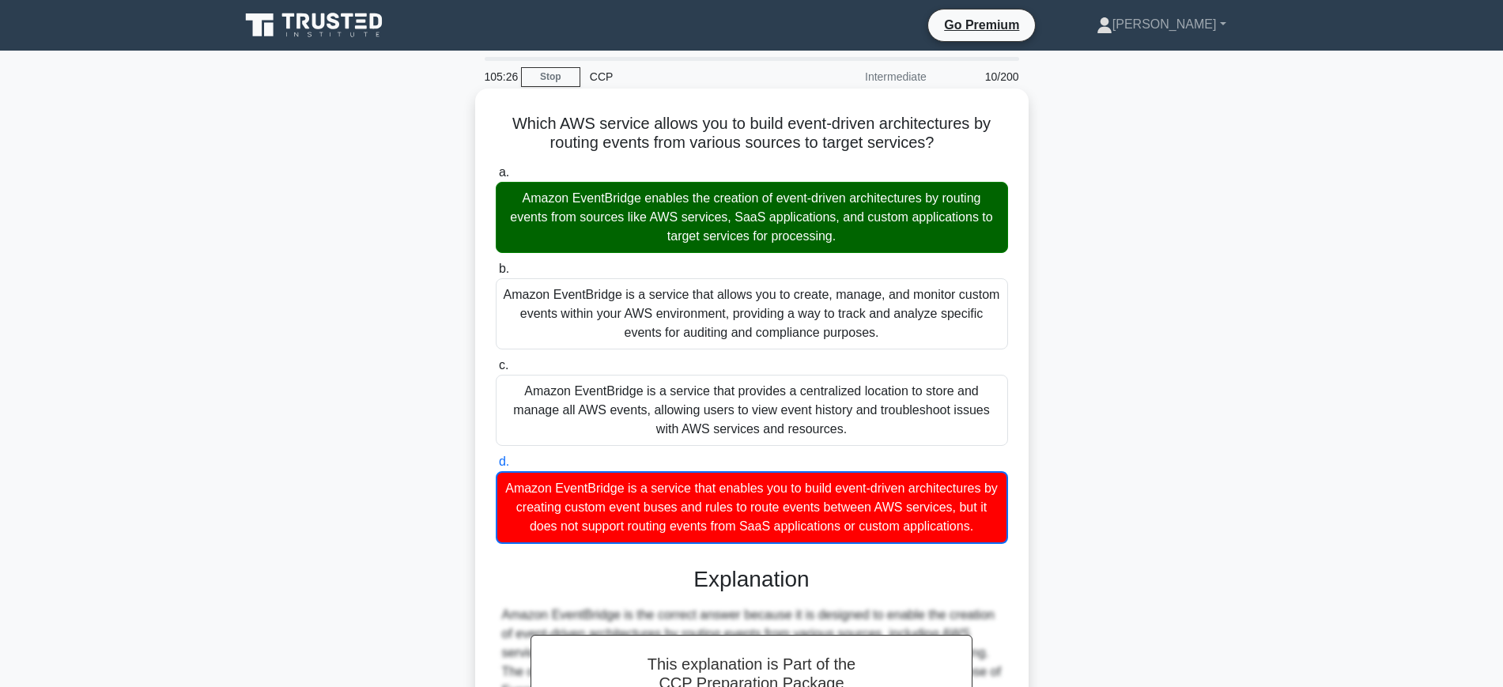
scroll to position [252, 0]
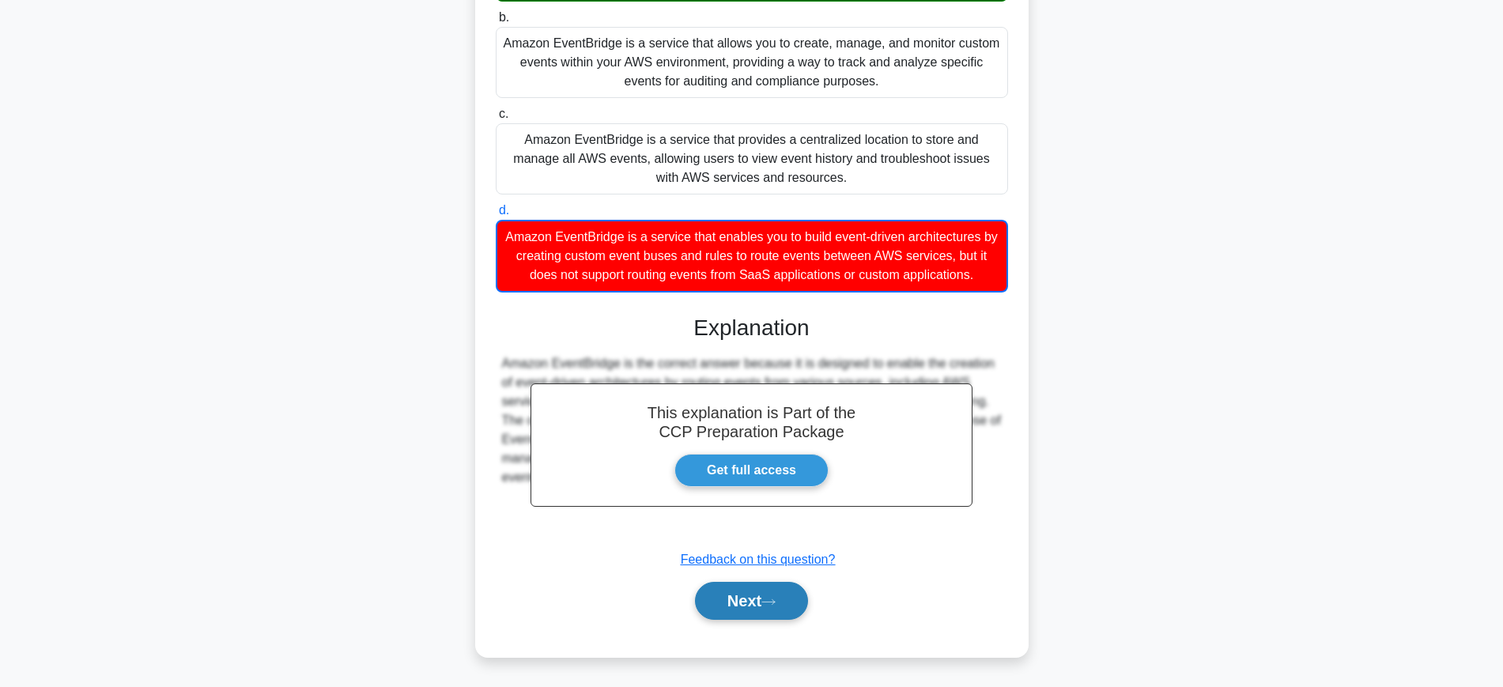
click at [749, 613] on button "Next" at bounding box center [751, 601] width 113 height 38
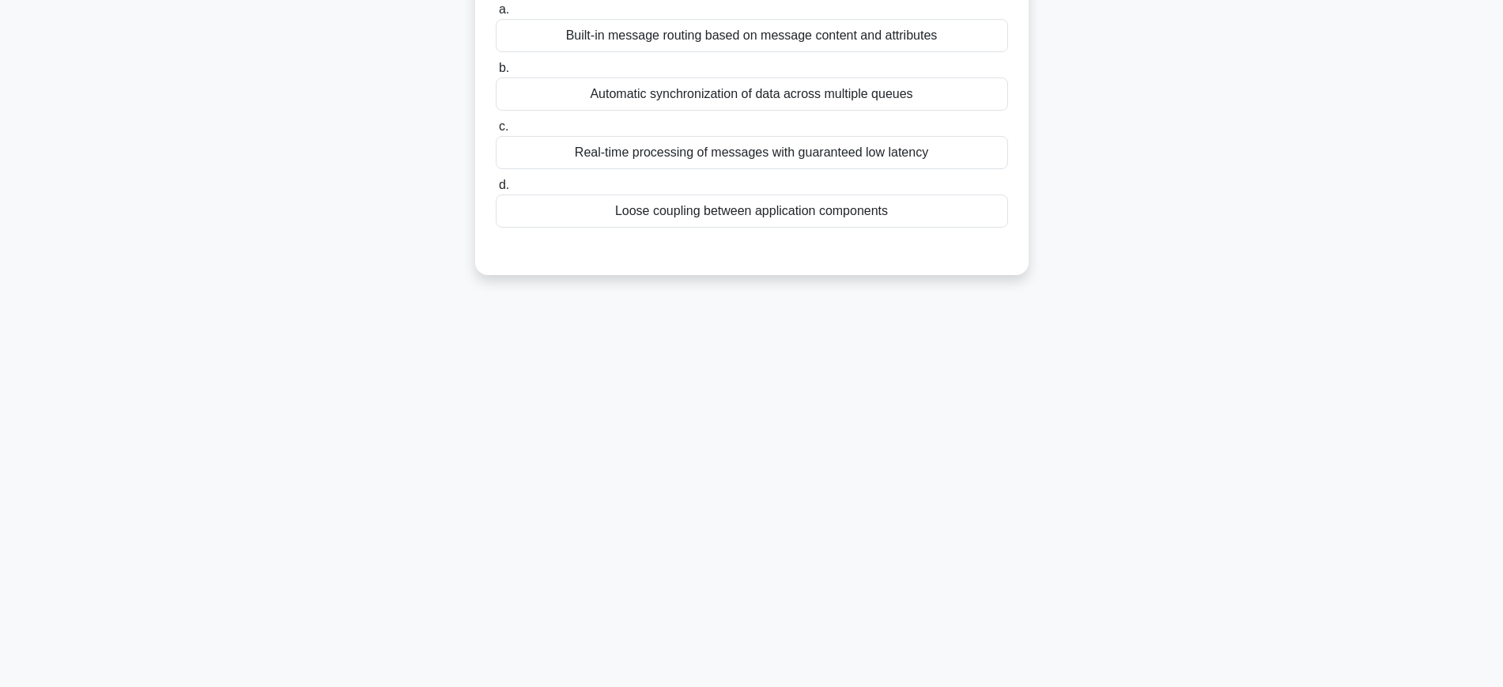
scroll to position [0, 0]
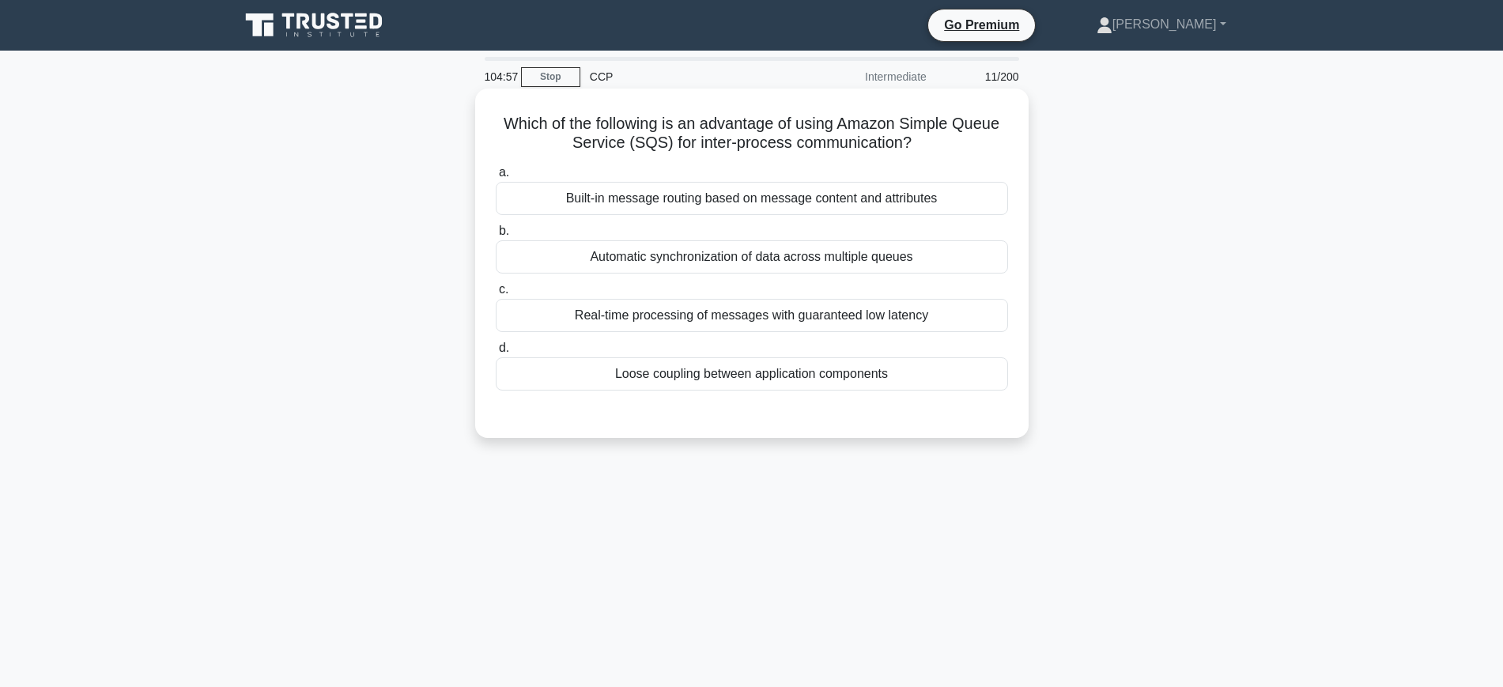
click at [781, 372] on div "Loose coupling between application components" at bounding box center [752, 373] width 512 height 33
click at [496, 353] on input "d. Loose coupling between application components" at bounding box center [496, 348] width 0 height 10
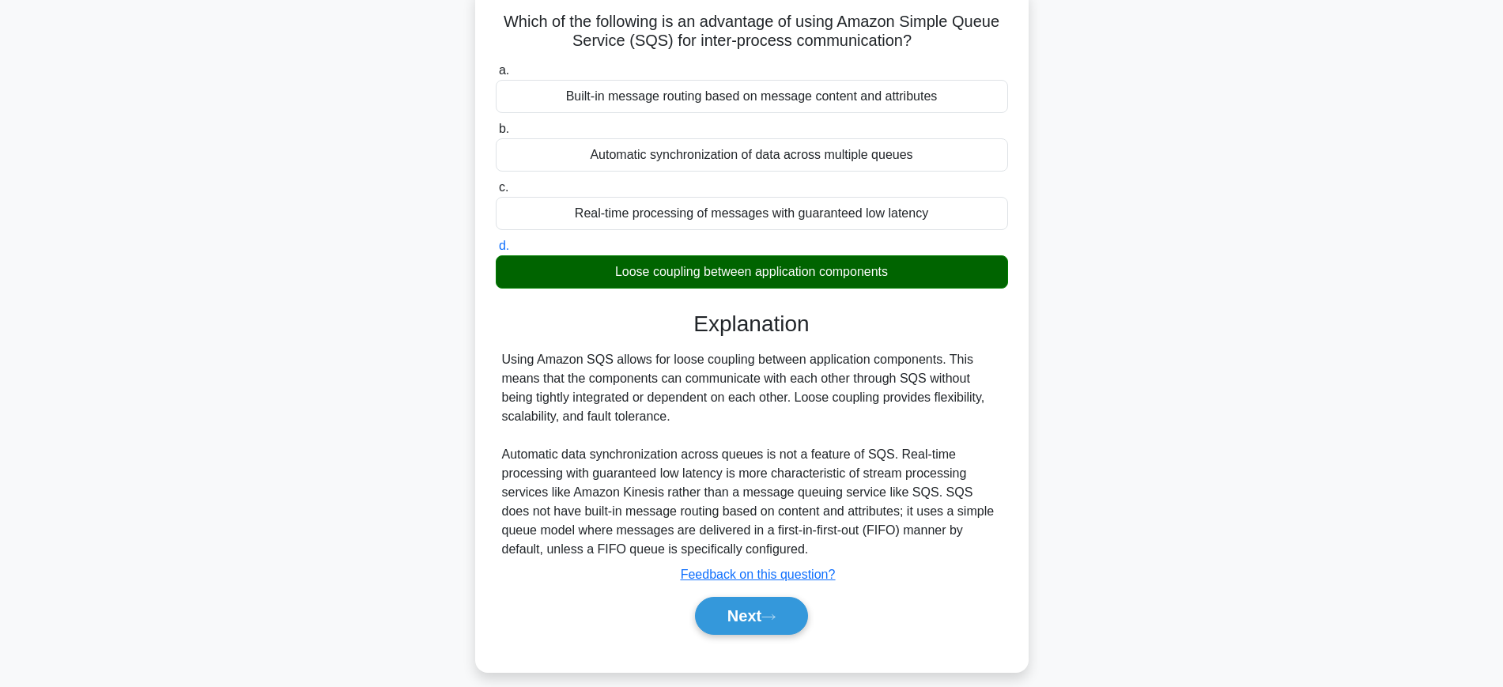
scroll to position [103, 0]
click at [755, 594] on div "Next" at bounding box center [752, 615] width 512 height 51
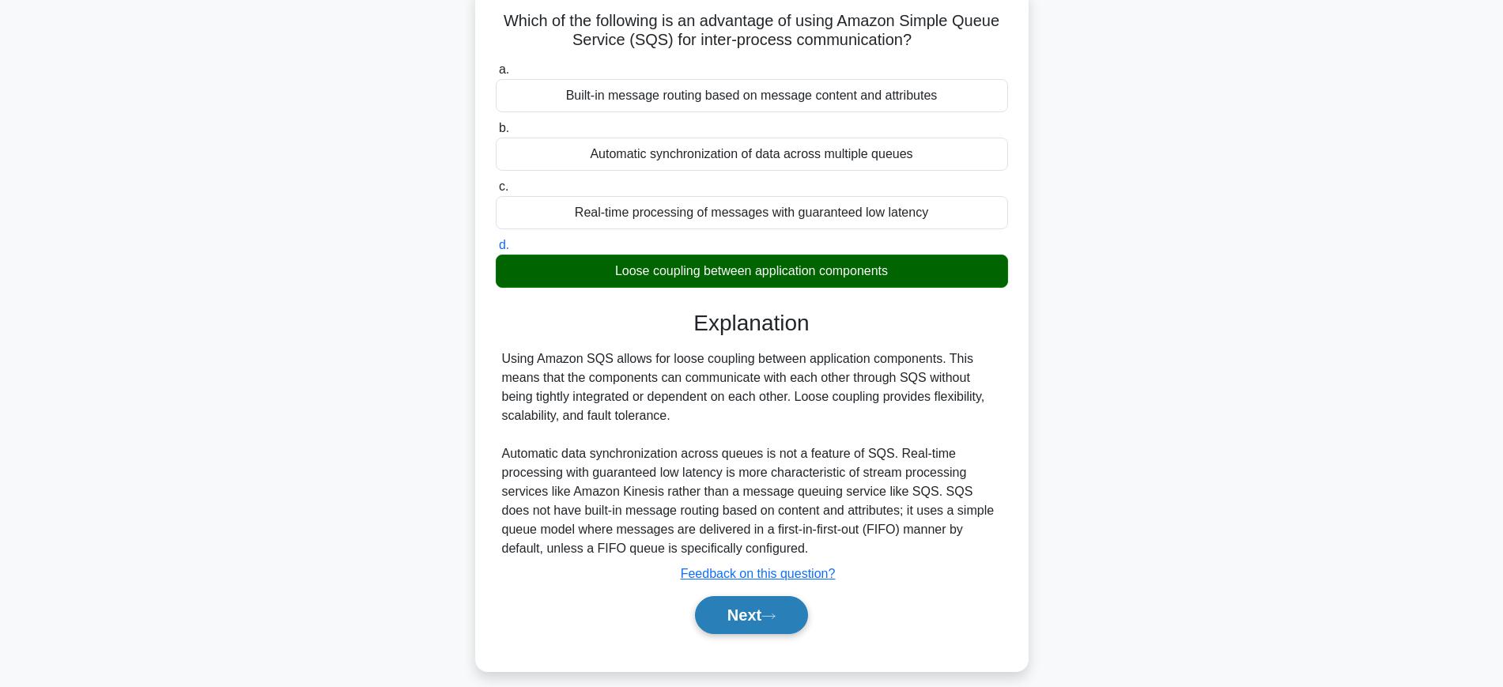
click at [752, 612] on button "Next" at bounding box center [751, 615] width 113 height 38
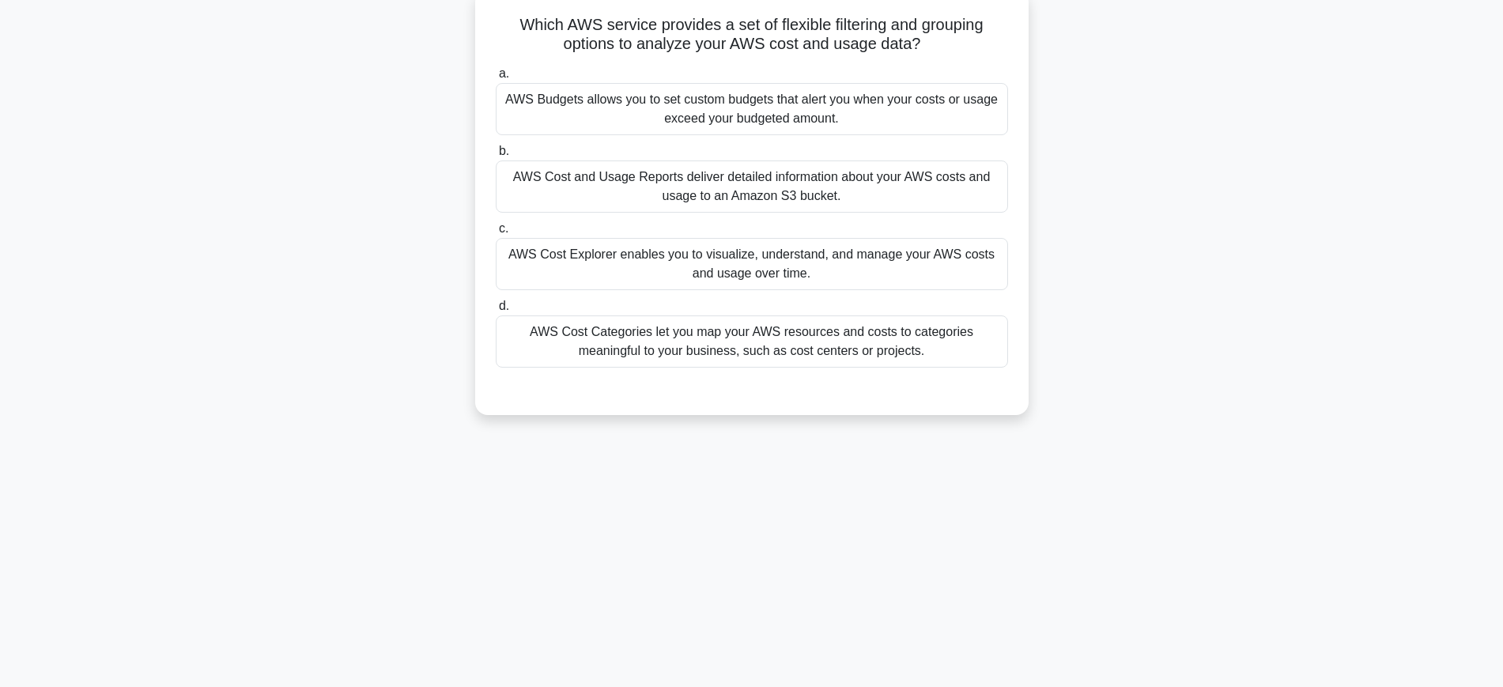
scroll to position [0, 0]
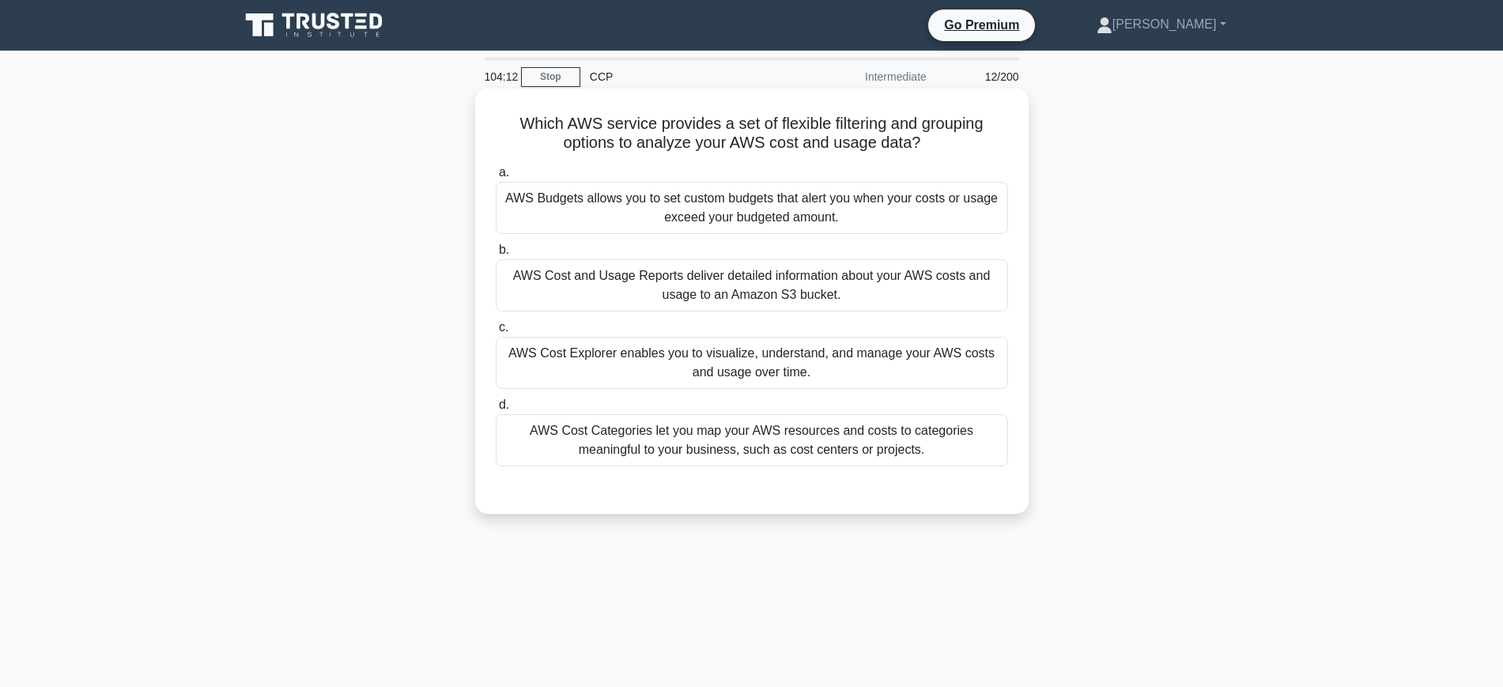
click at [806, 383] on div "AWS Cost Explorer enables you to visualize, understand, and manage your AWS cos…" at bounding box center [752, 363] width 512 height 52
click at [496, 333] on input "c. AWS Cost Explorer enables you to visualize, understand, and manage your AWS …" at bounding box center [496, 328] width 0 height 10
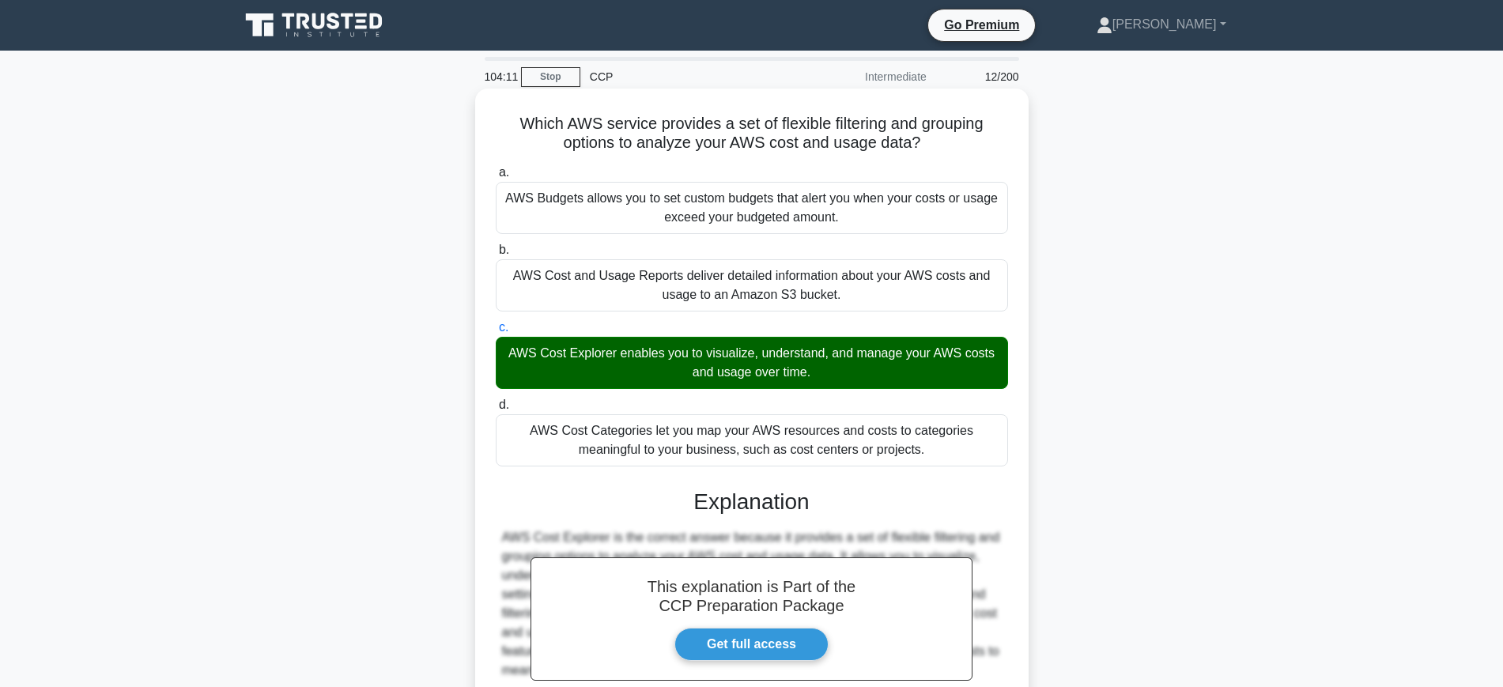
scroll to position [175, 0]
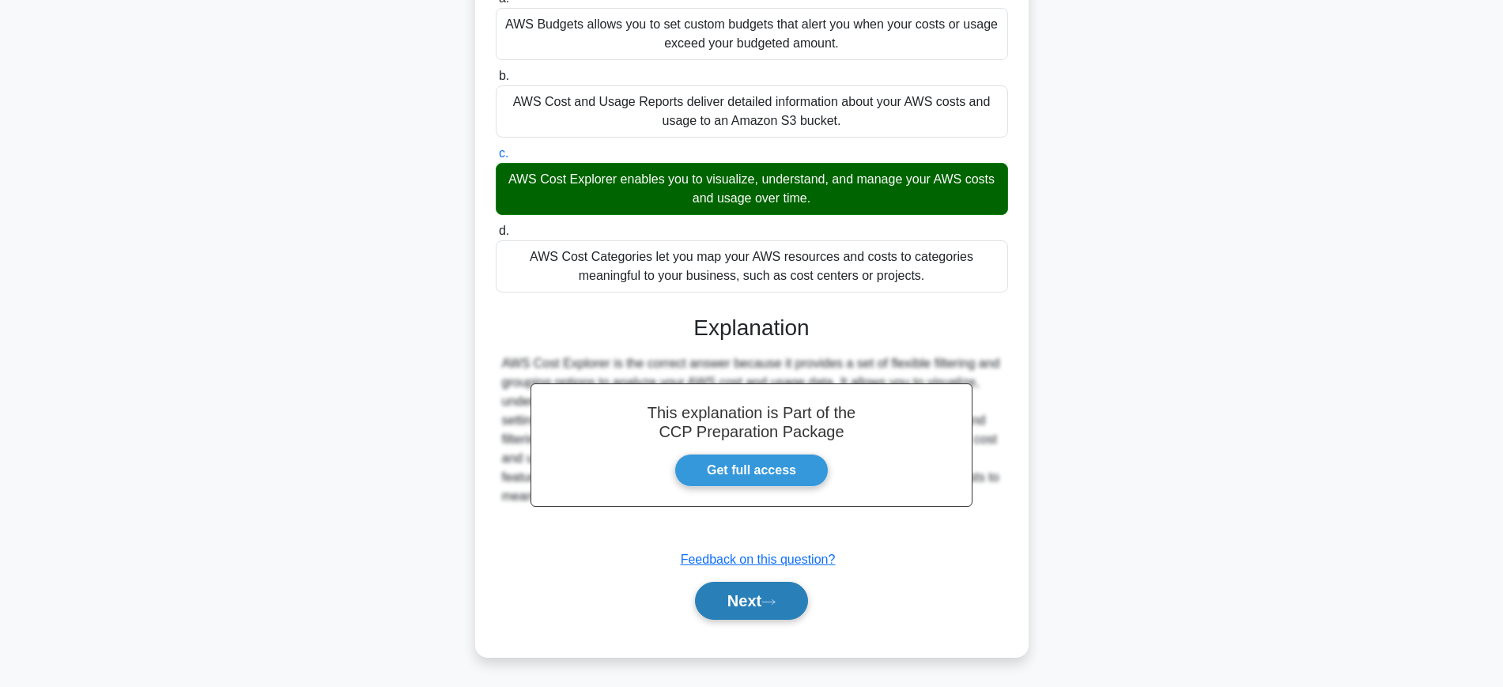
click at [773, 598] on icon at bounding box center [768, 602] width 14 height 9
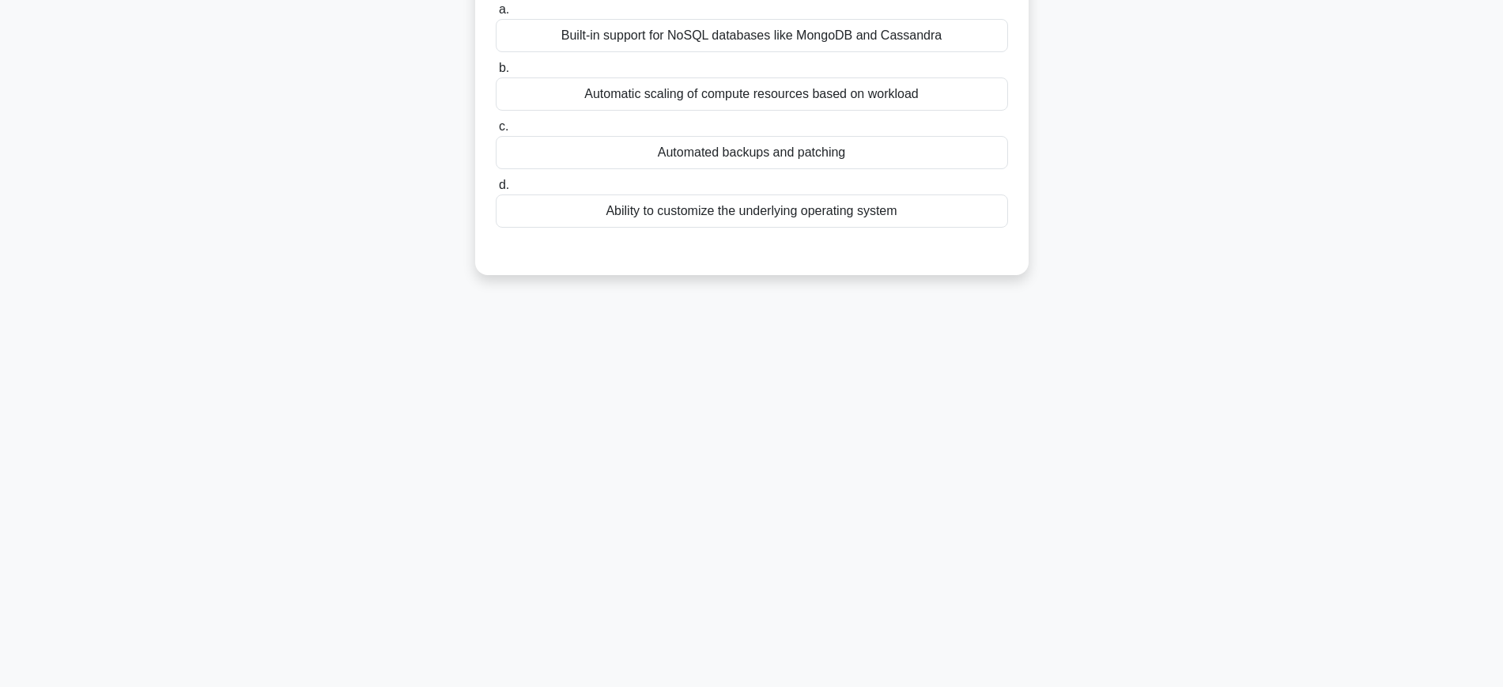
scroll to position [0, 0]
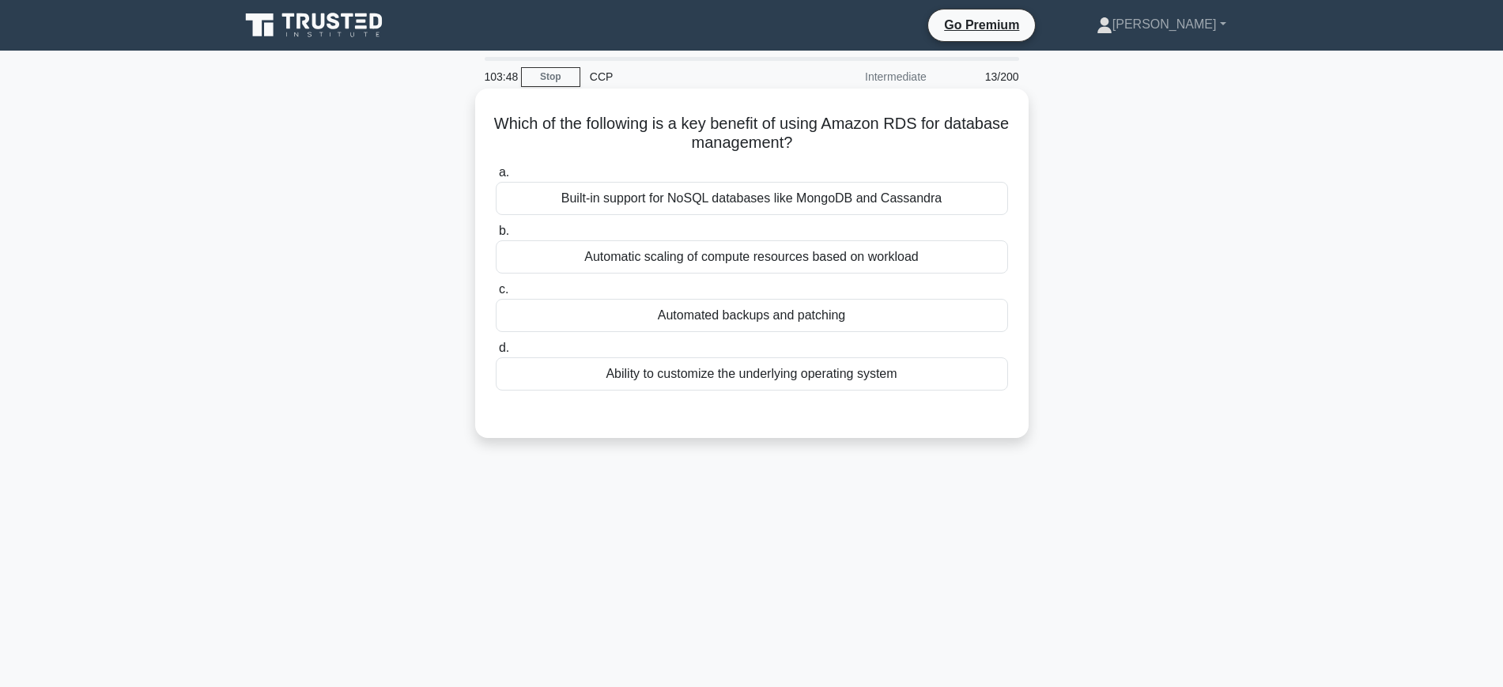
click at [858, 319] on div "Automated backups and patching" at bounding box center [752, 315] width 512 height 33
click at [496, 295] on input "c. Automated backups and patching" at bounding box center [496, 290] width 0 height 10
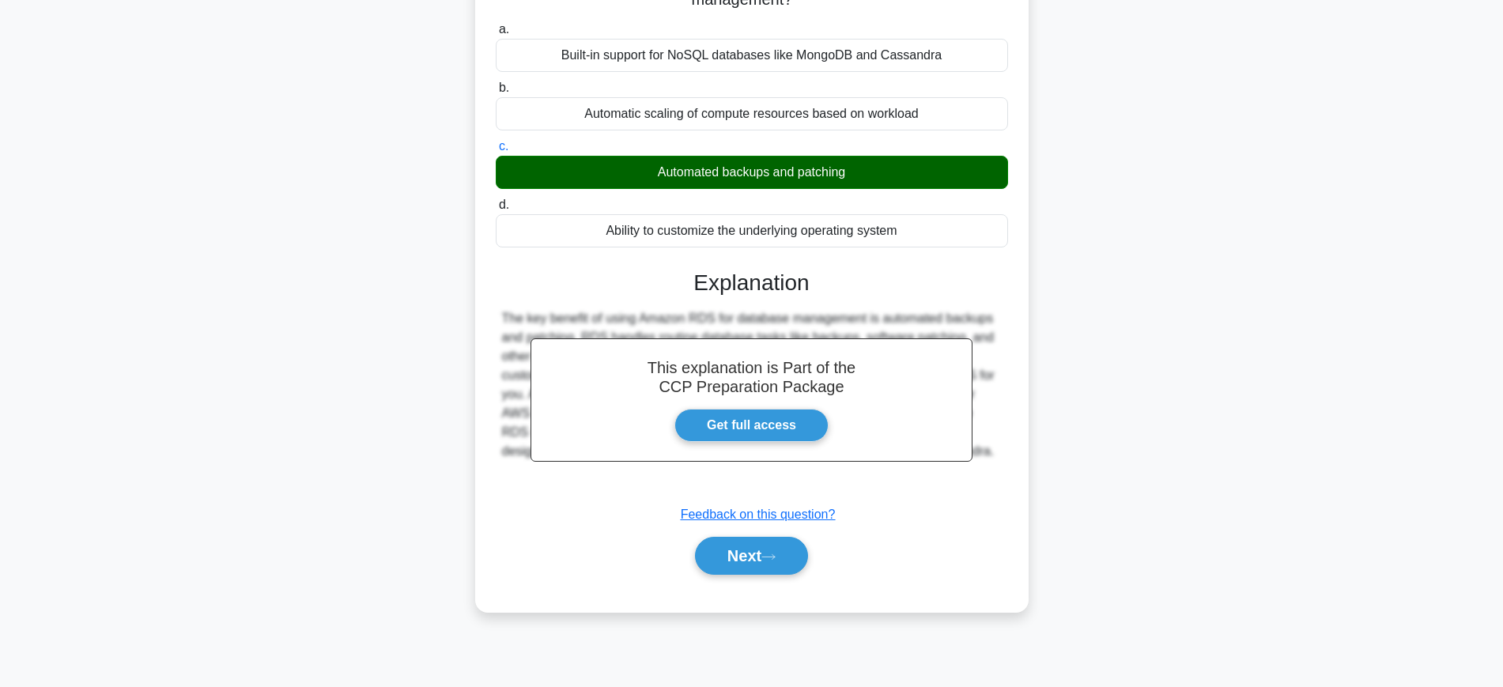
scroll to position [167, 0]
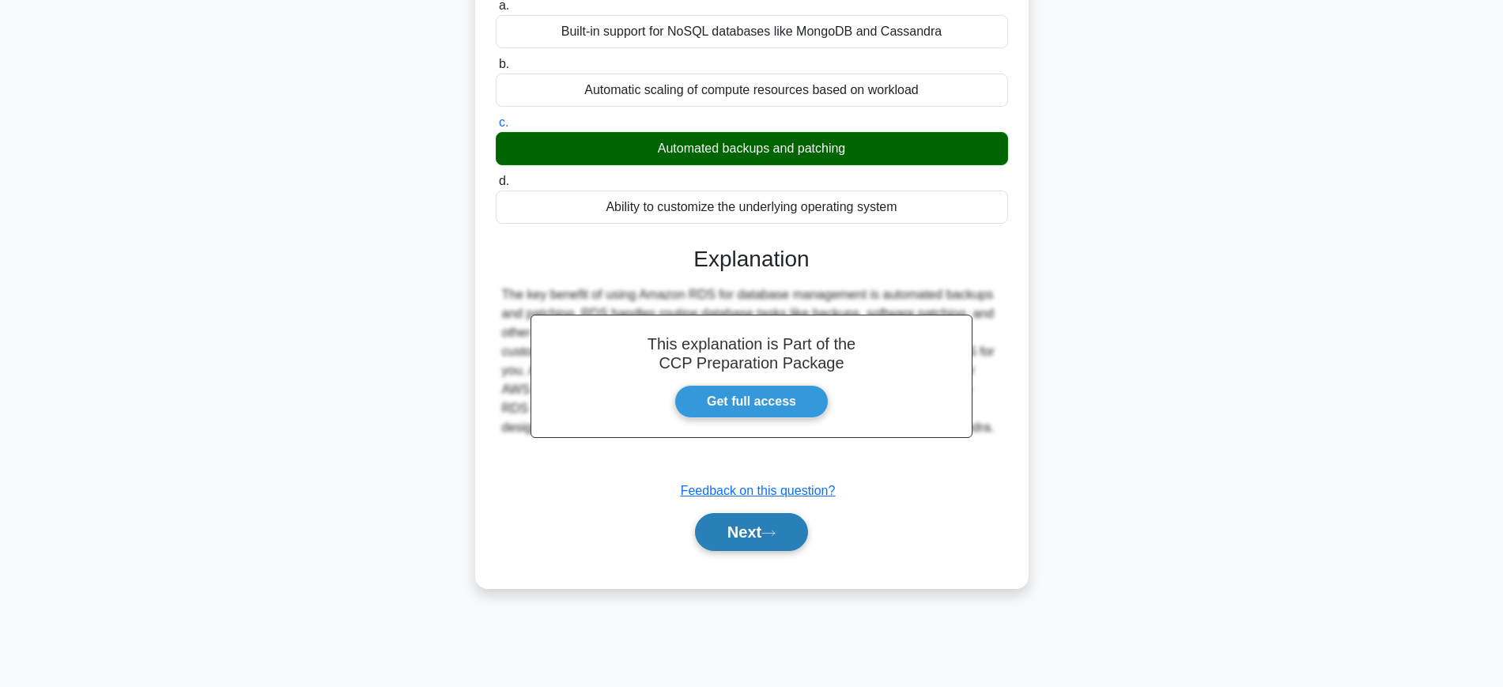
click at [768, 549] on button "Next" at bounding box center [751, 532] width 113 height 38
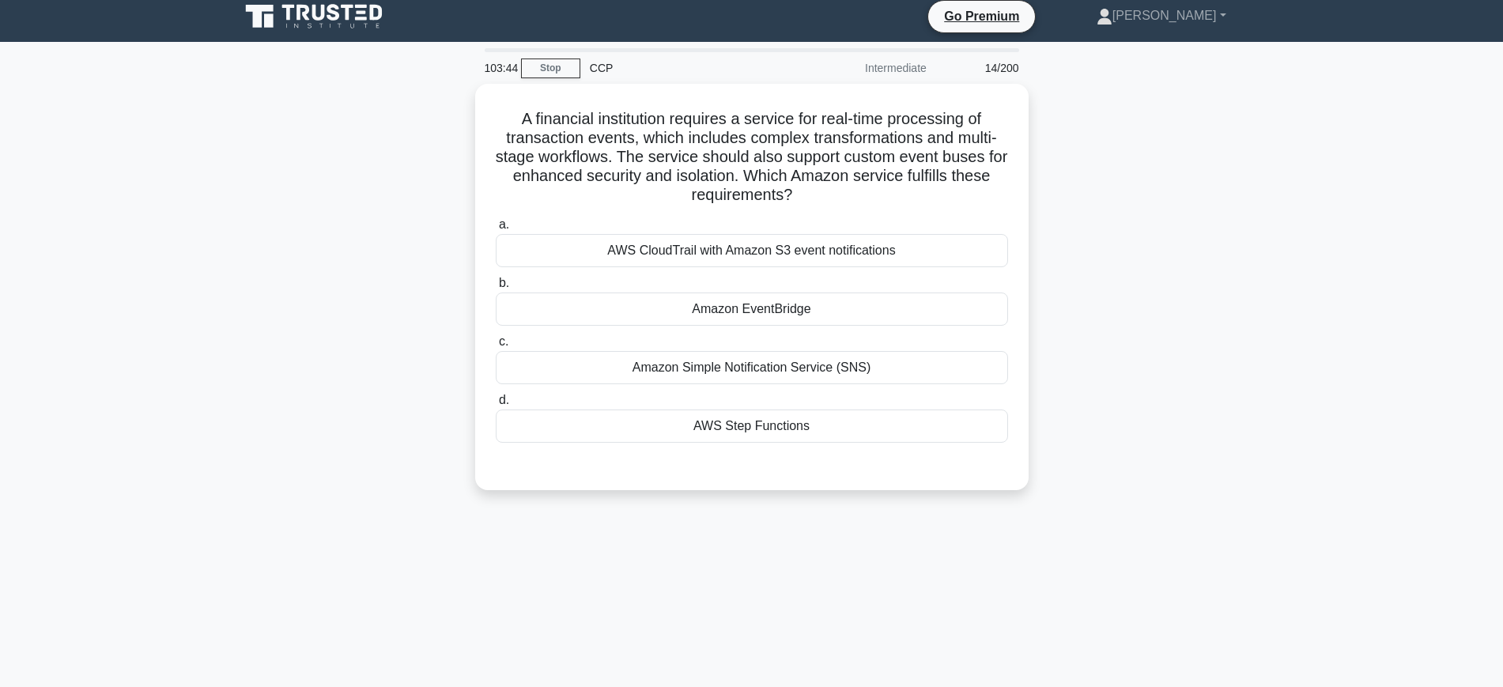
scroll to position [0, 0]
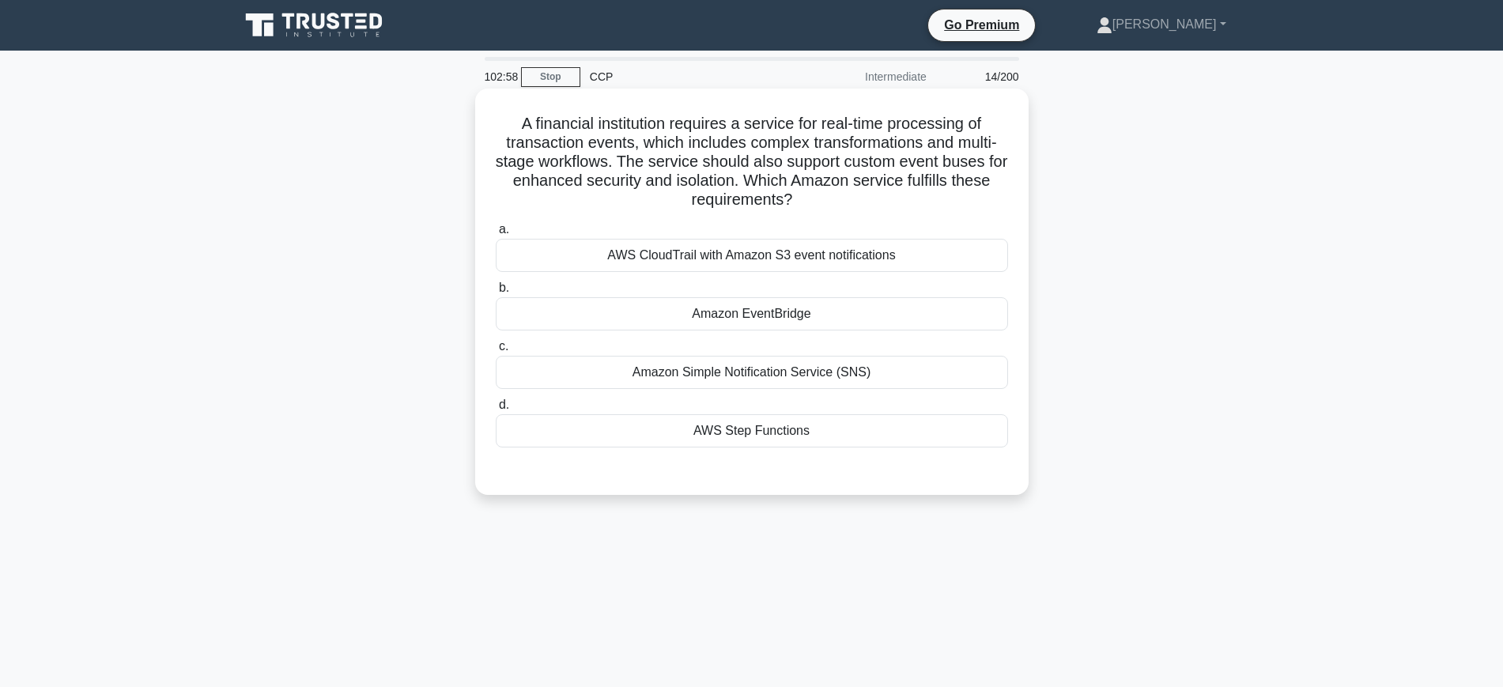
click at [787, 443] on div "AWS Step Functions" at bounding box center [752, 430] width 512 height 33
click at [496, 410] on input "d. AWS Step Functions" at bounding box center [496, 405] width 0 height 10
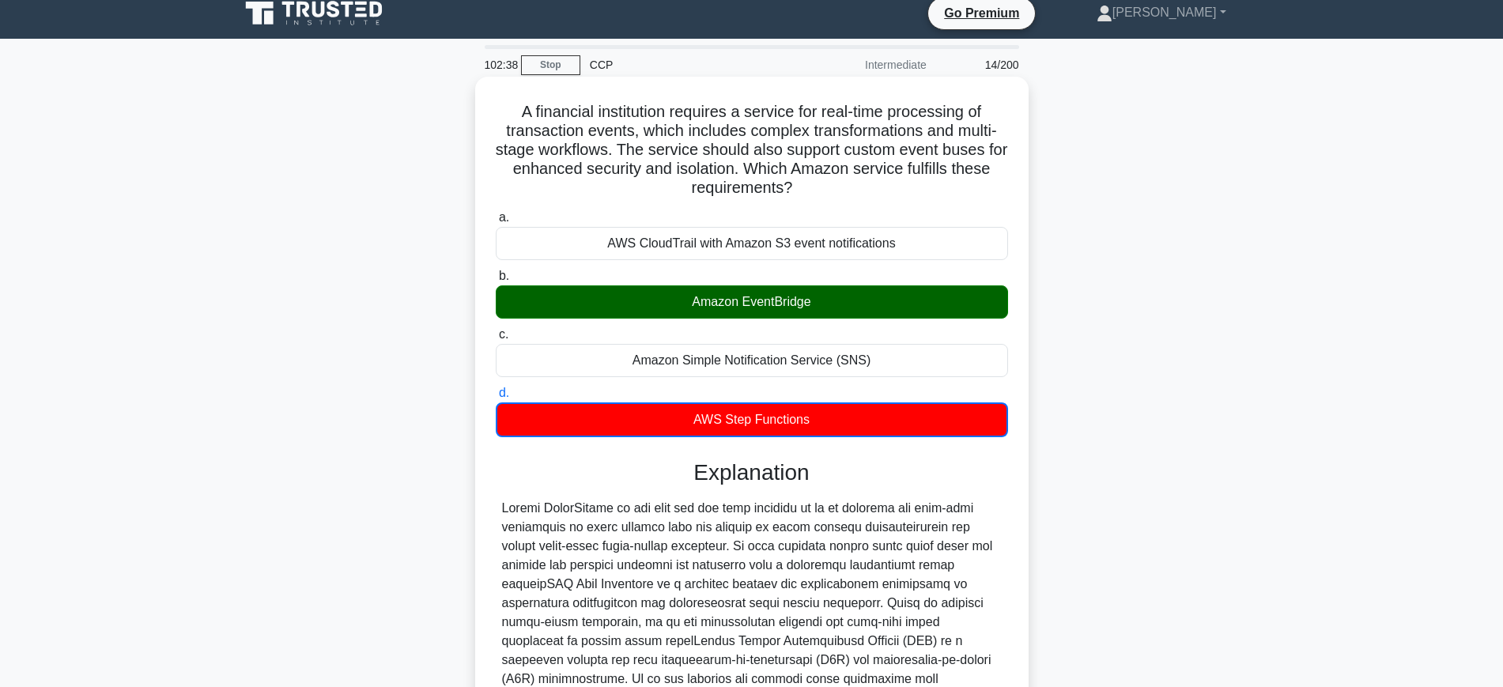
scroll to position [252, 0]
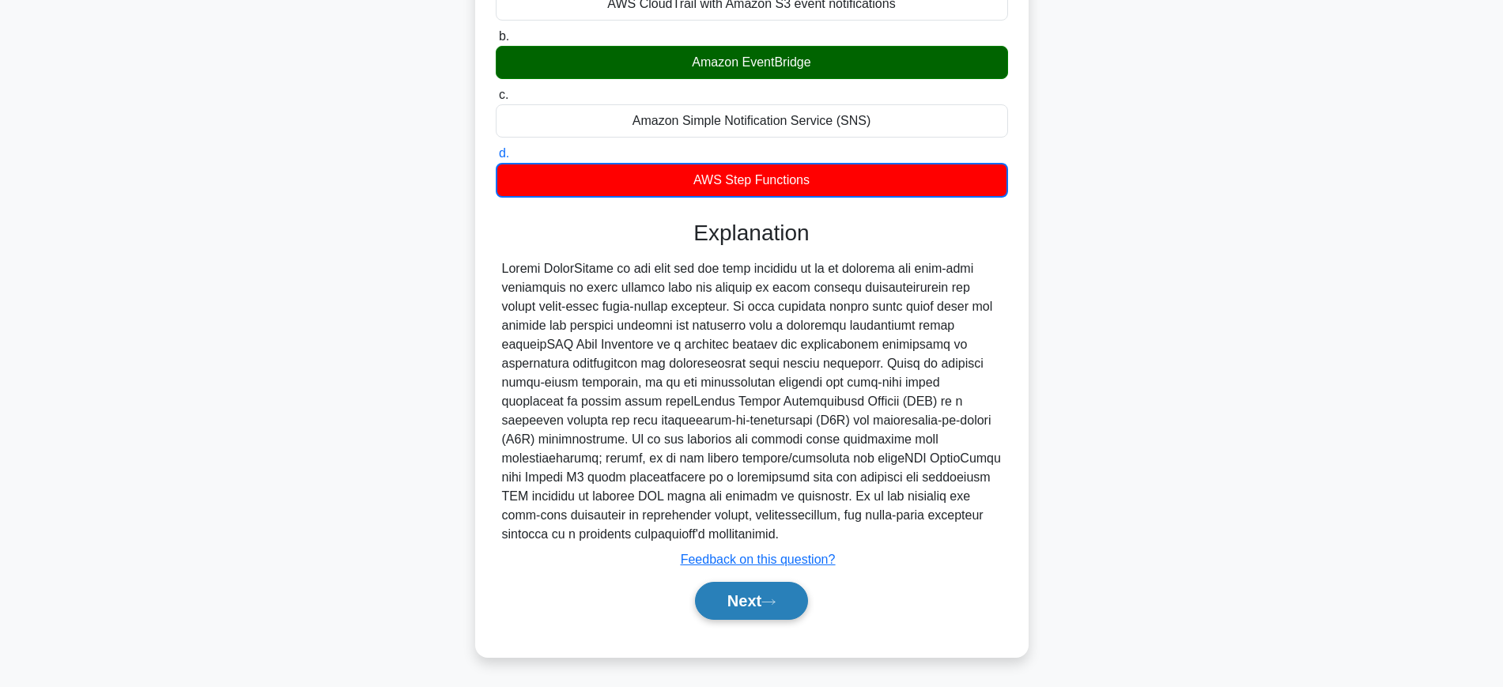
click at [771, 615] on button "Next" at bounding box center [751, 601] width 113 height 38
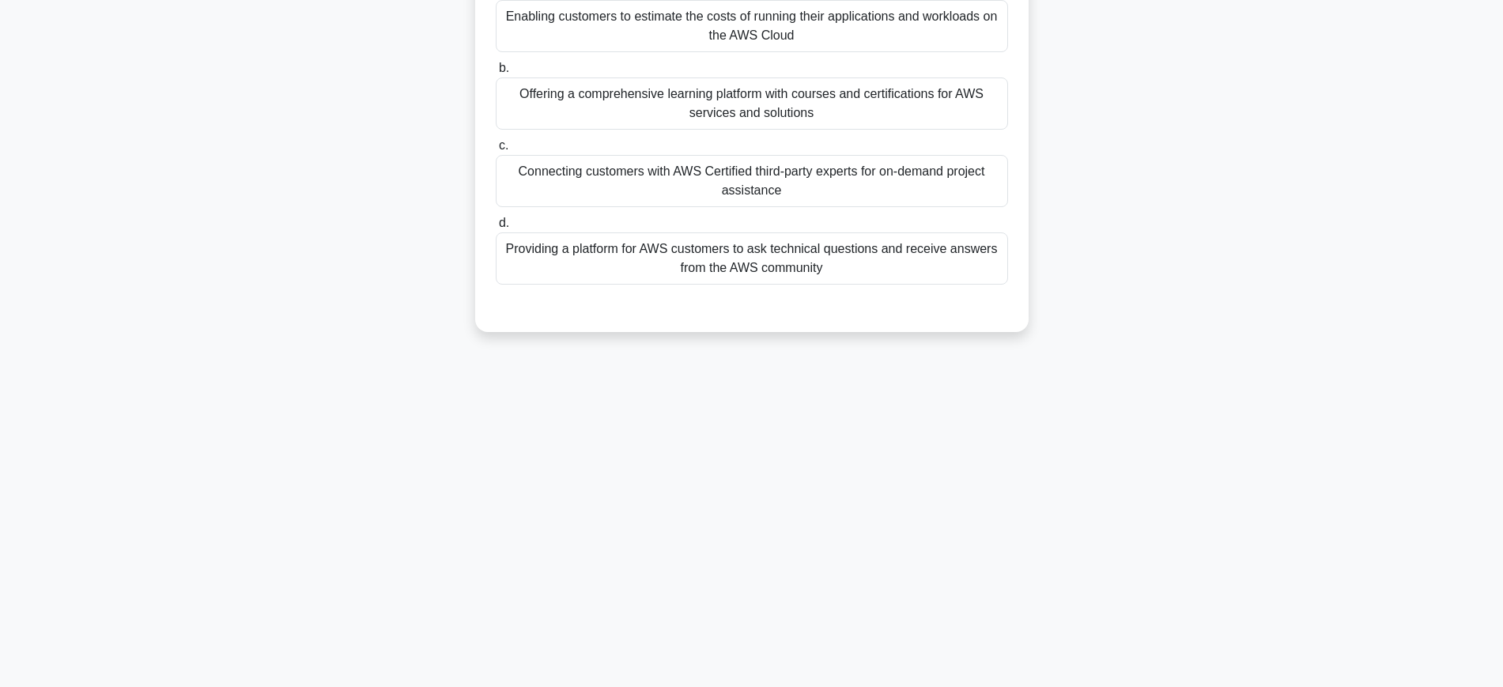
scroll to position [0, 0]
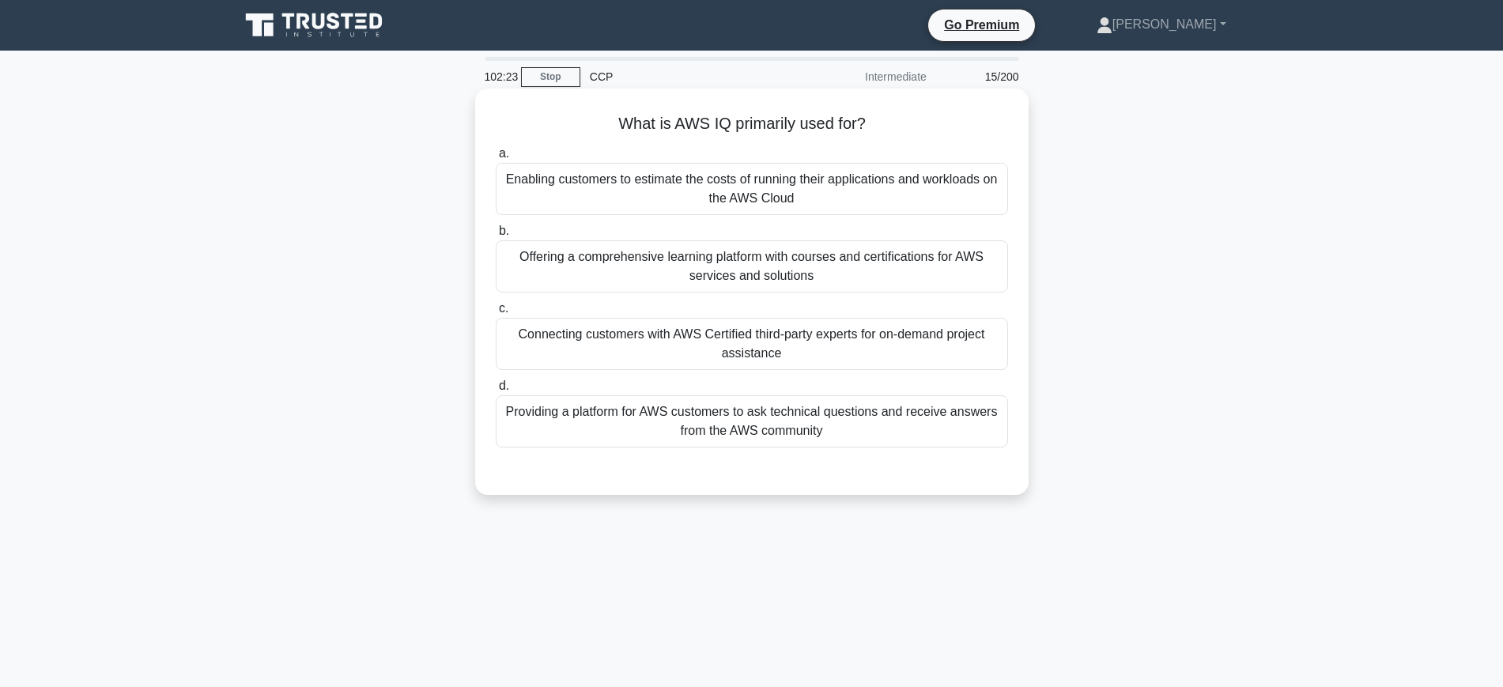
click at [858, 338] on div "Connecting customers with AWS Certified third-party experts for on-demand proje…" at bounding box center [752, 344] width 512 height 52
click at [496, 314] on input "c. Connecting customers with AWS Certified third-party experts for on-demand pr…" at bounding box center [496, 309] width 0 height 10
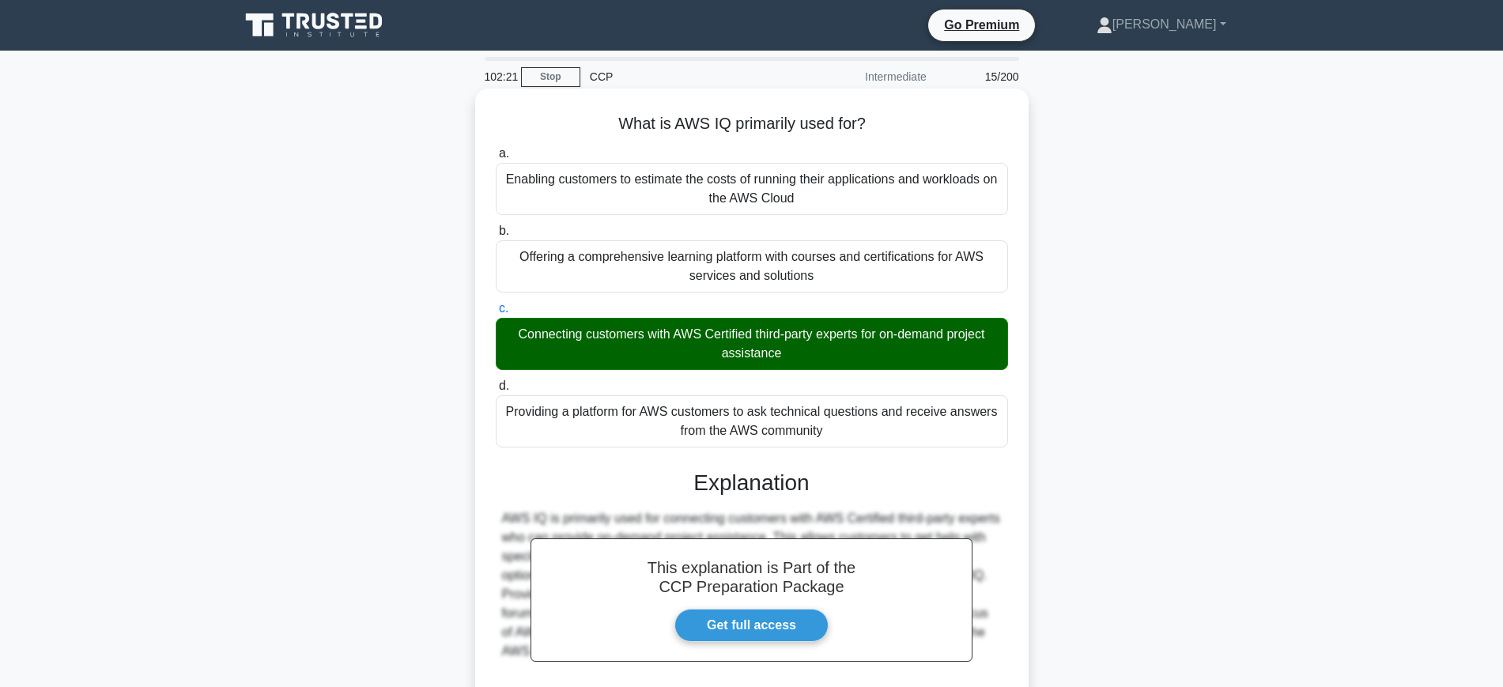
scroll to position [167, 0]
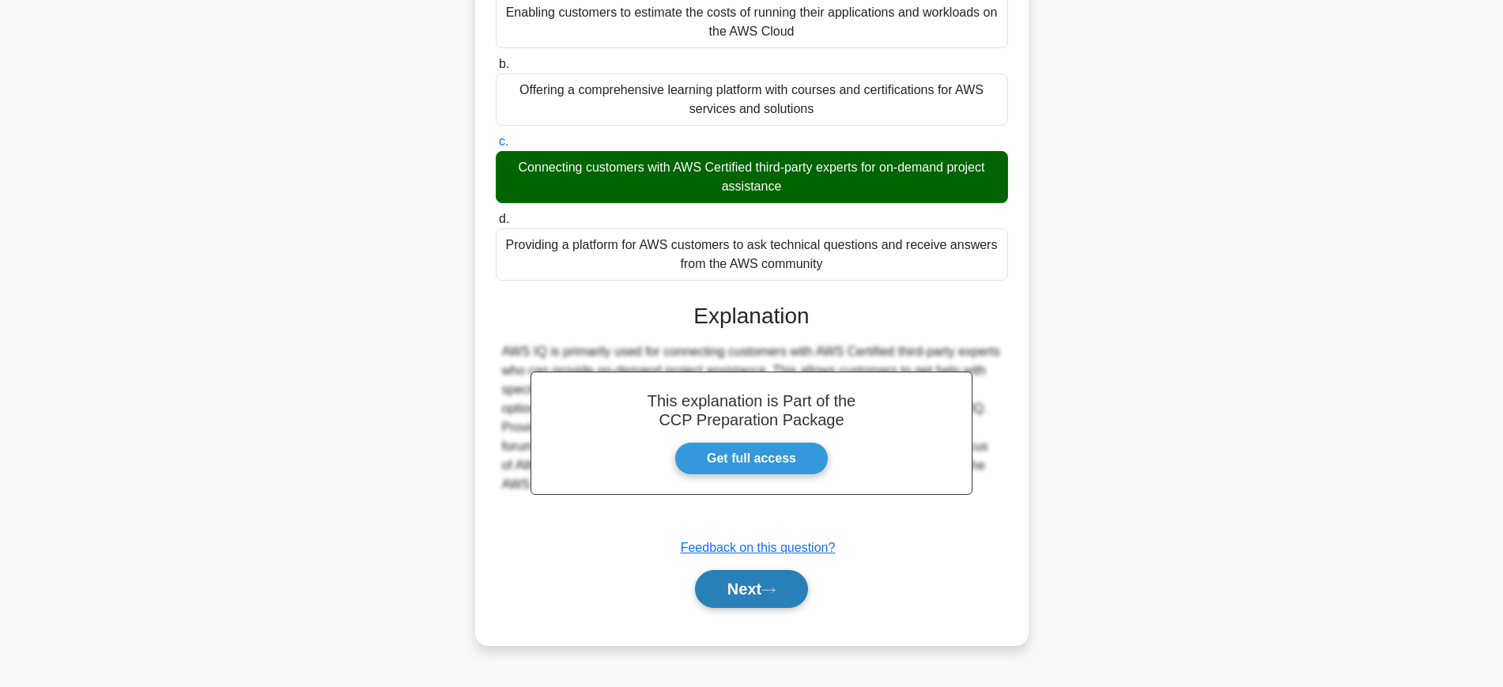
click at [761, 578] on button "Next" at bounding box center [751, 589] width 113 height 38
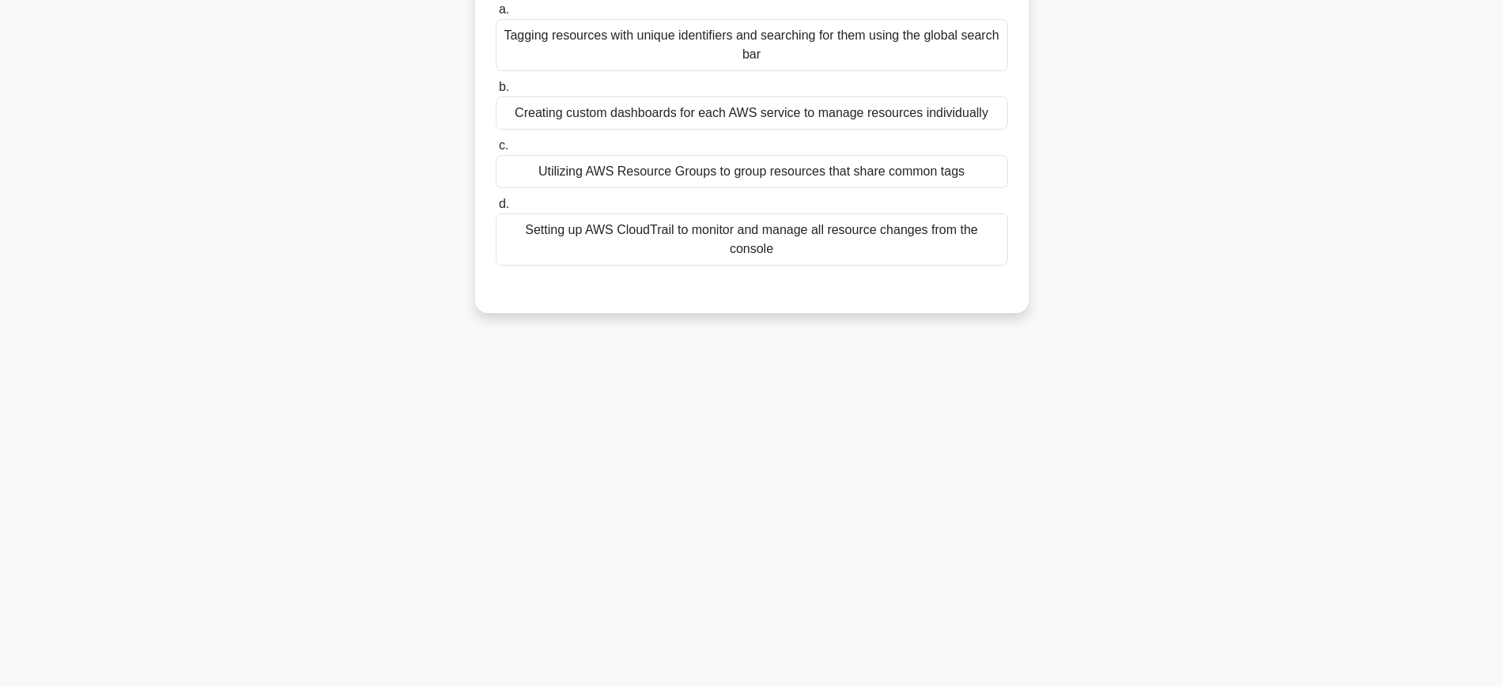
scroll to position [0, 0]
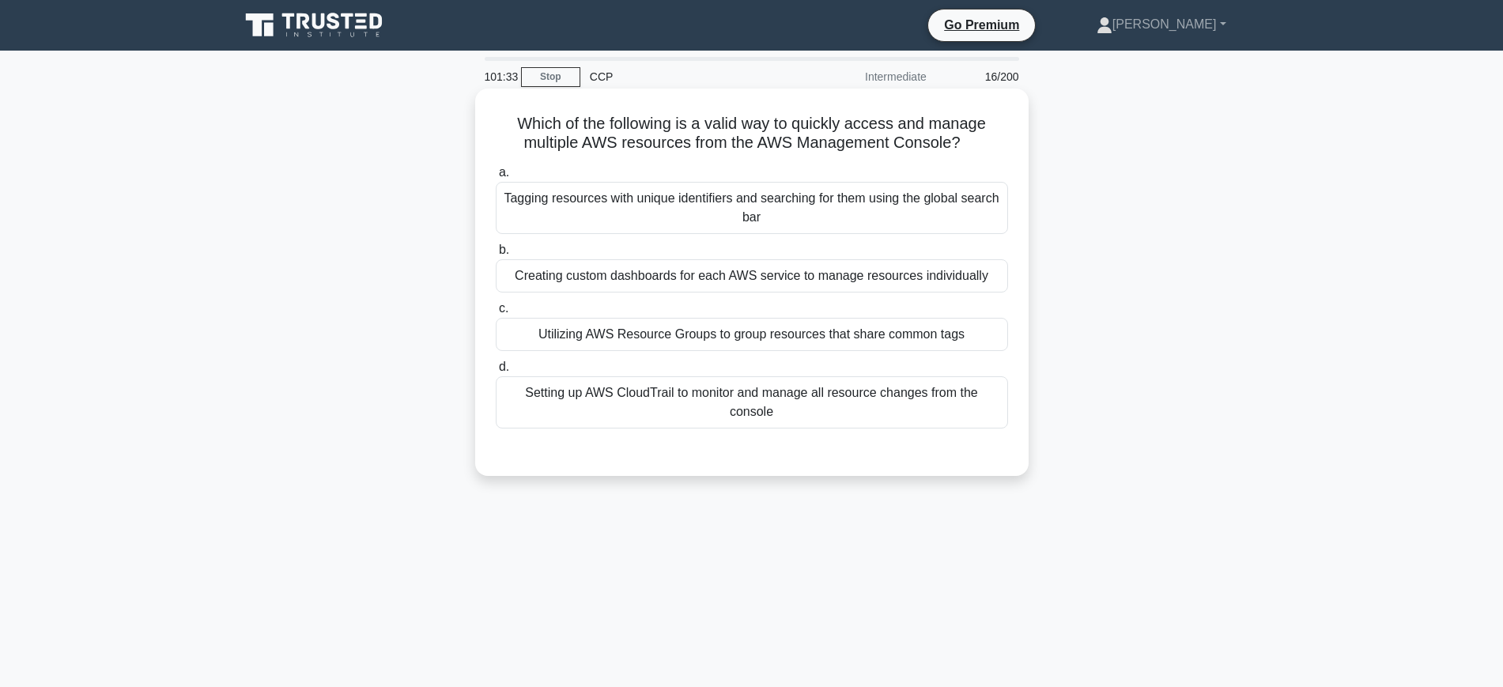
click at [892, 341] on div "Utilizing AWS Resource Groups to group resources that share common tags" at bounding box center [752, 334] width 512 height 33
click at [496, 314] on input "c. Utilizing AWS Resource Groups to group resources that share common tags" at bounding box center [496, 309] width 0 height 10
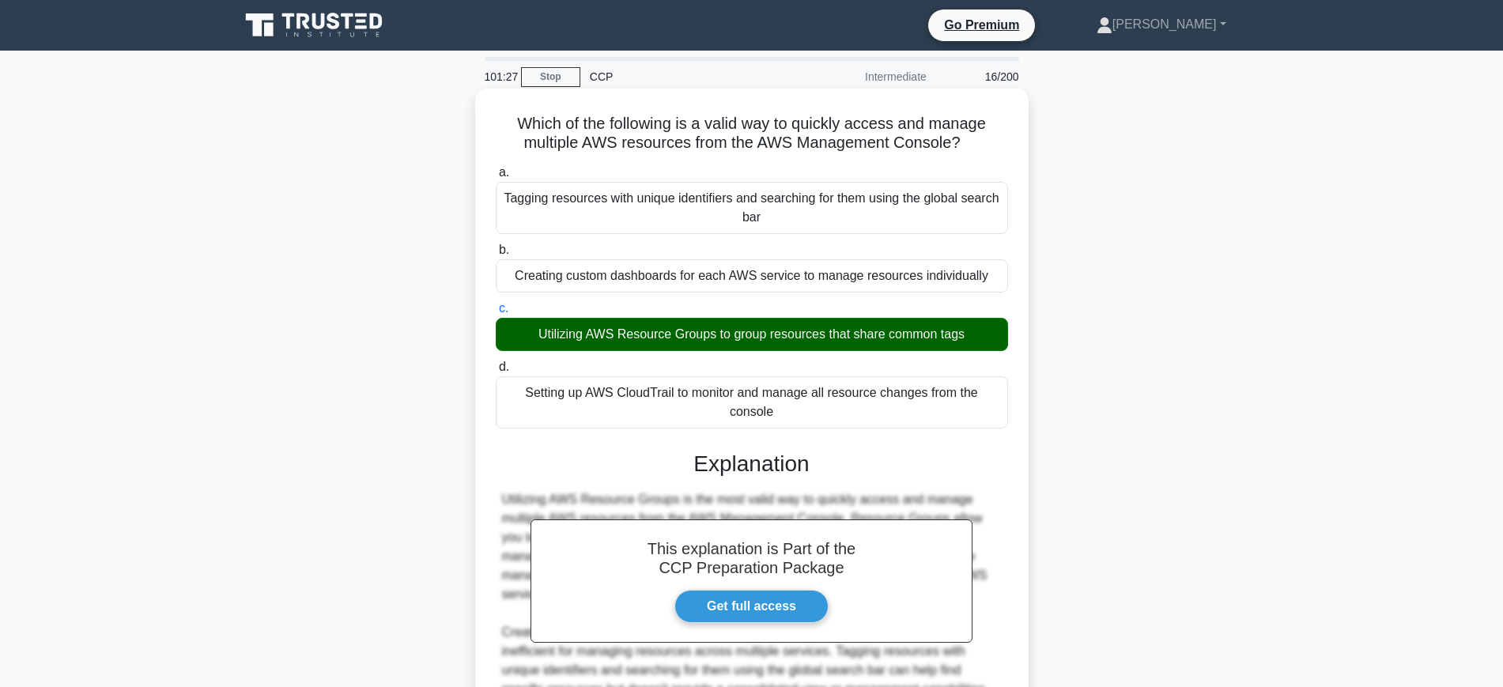
scroll to position [175, 0]
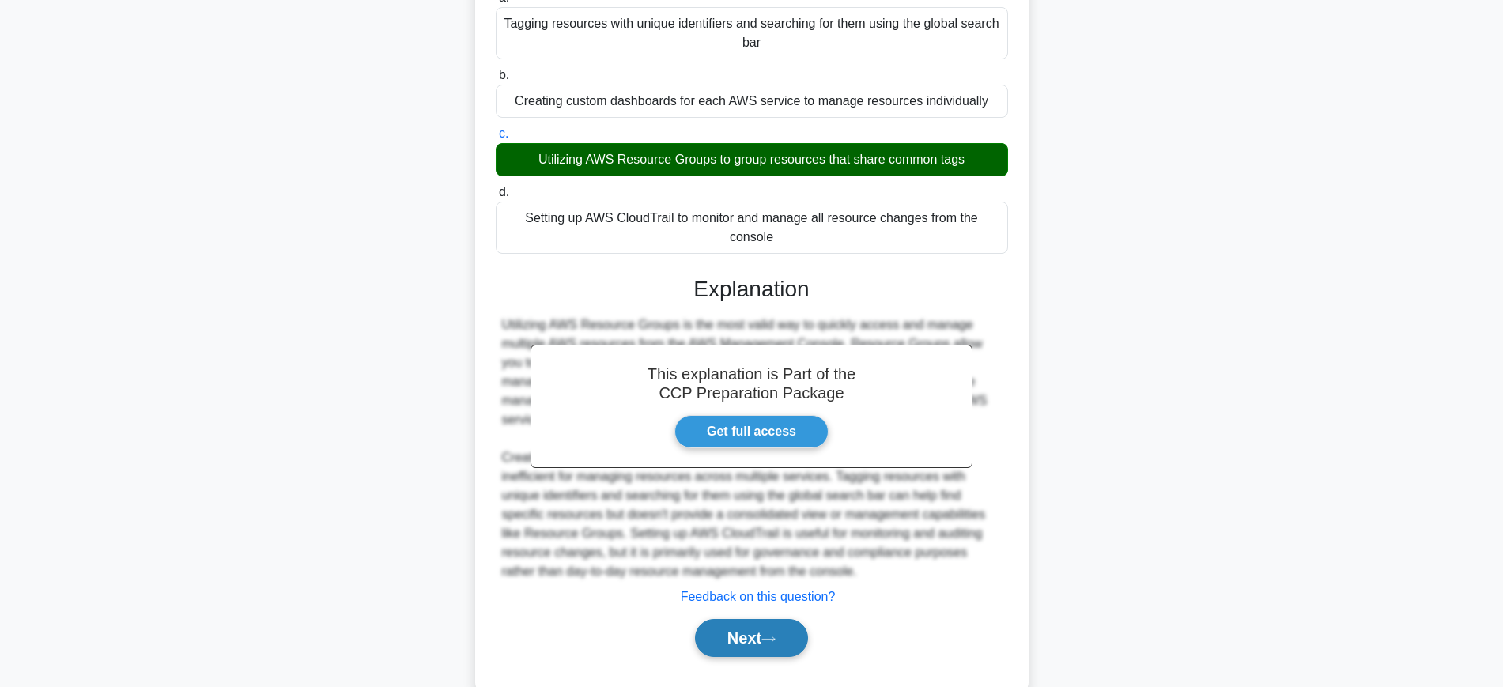
click at [785, 619] on button "Next" at bounding box center [751, 638] width 113 height 38
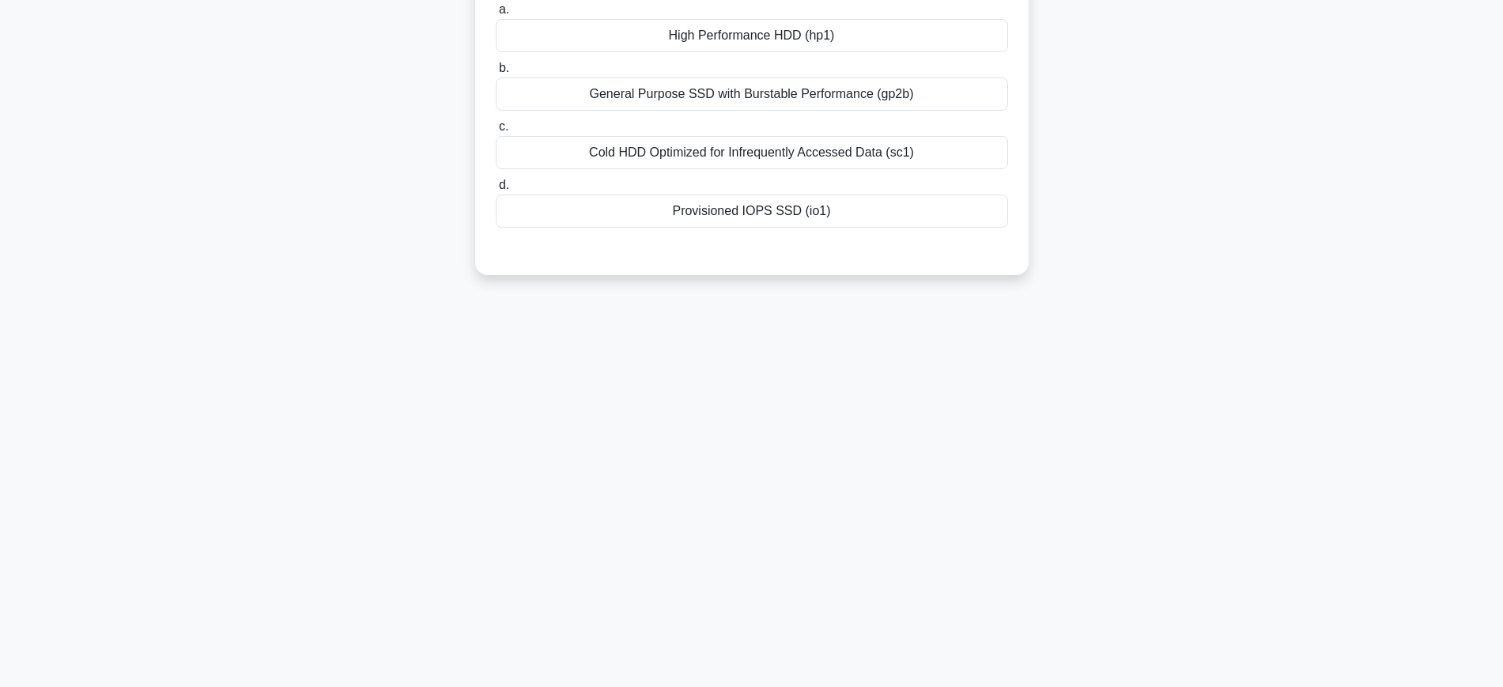
scroll to position [0, 0]
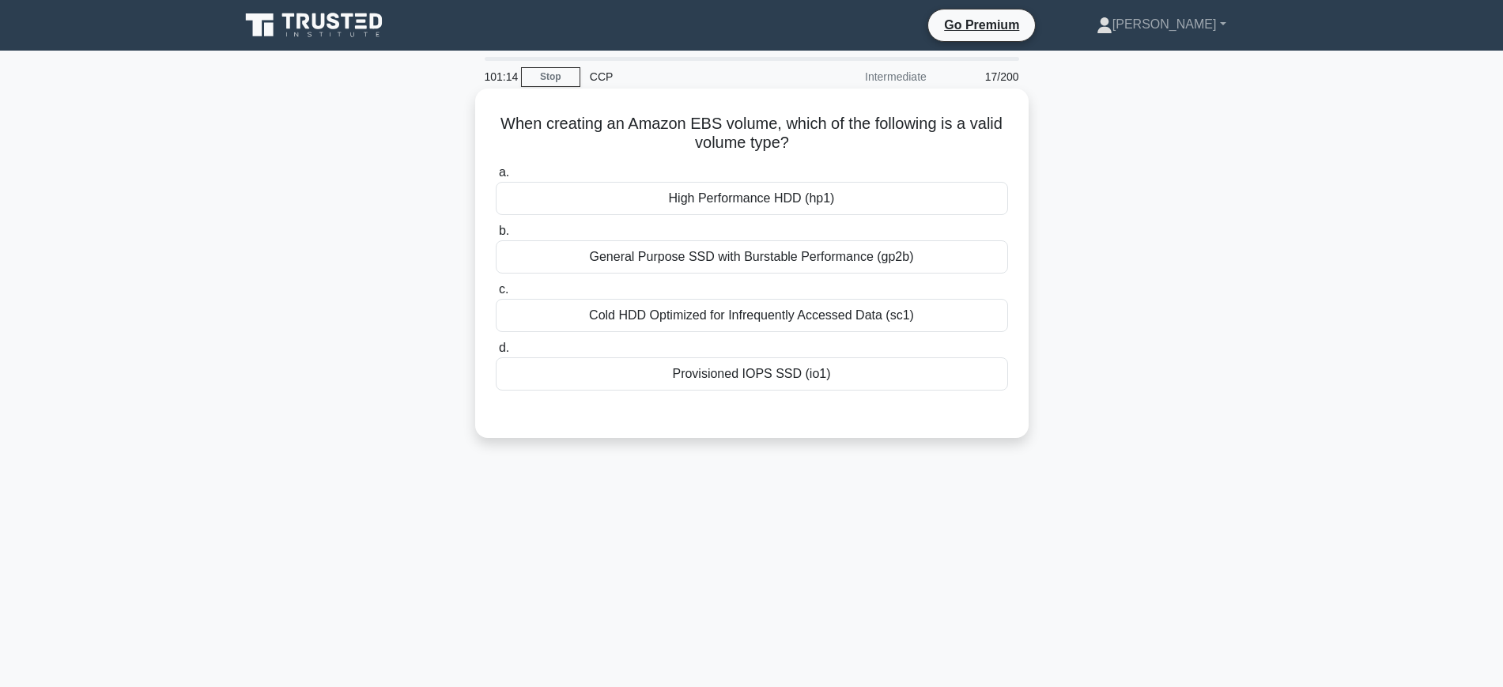
click at [742, 257] on div "General Purpose SSD with Burstable Performance (gp2b)" at bounding box center [752, 256] width 512 height 33
click at [496, 236] on input "b. General Purpose SSD with Burstable Performance (gp2b)" at bounding box center [496, 231] width 0 height 10
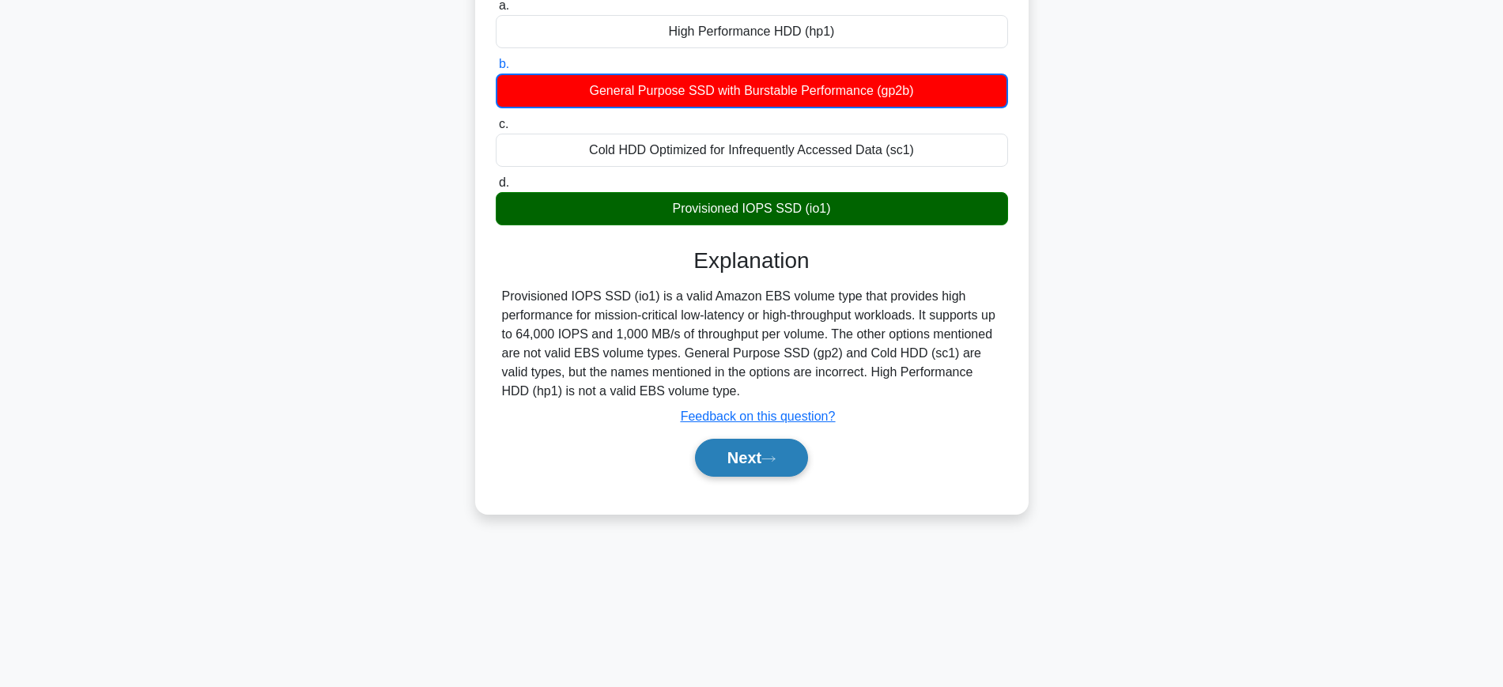
scroll to position [166, 0]
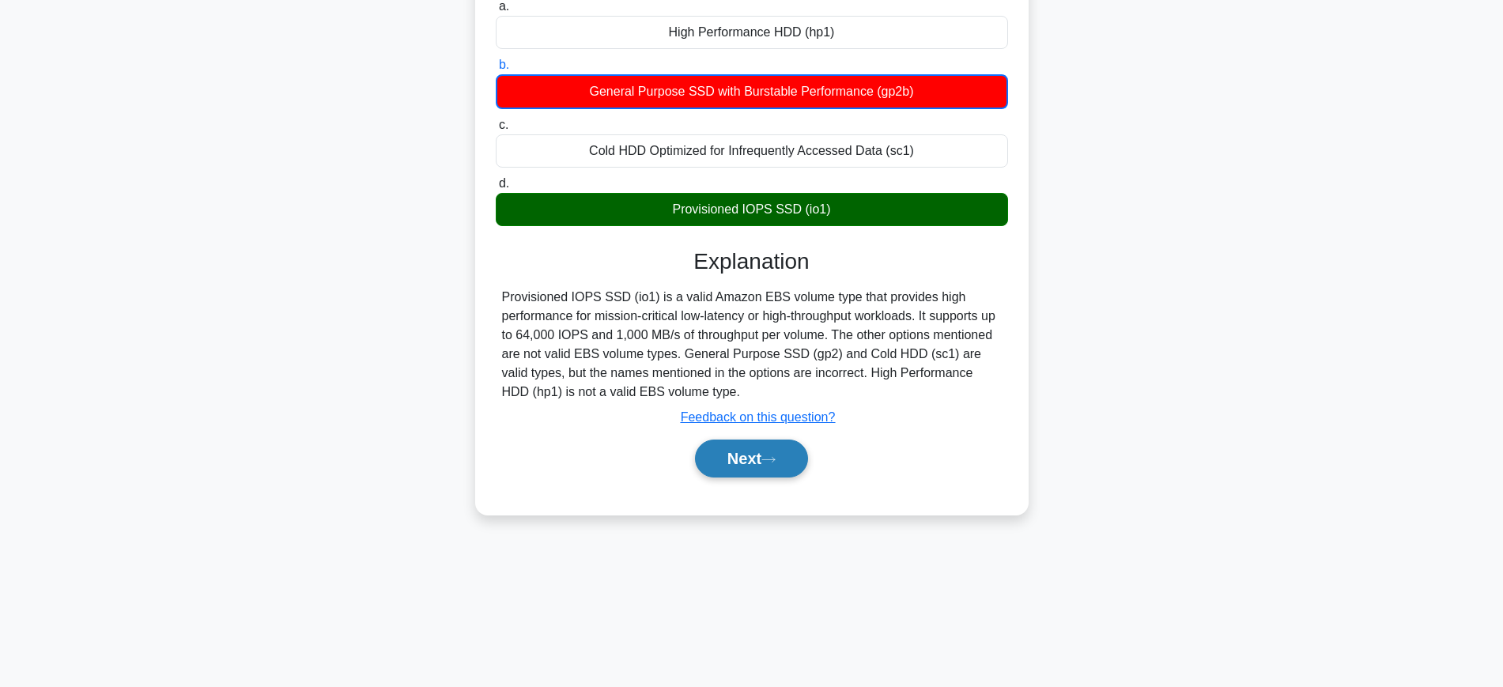
click at [760, 455] on button "Next" at bounding box center [751, 459] width 113 height 38
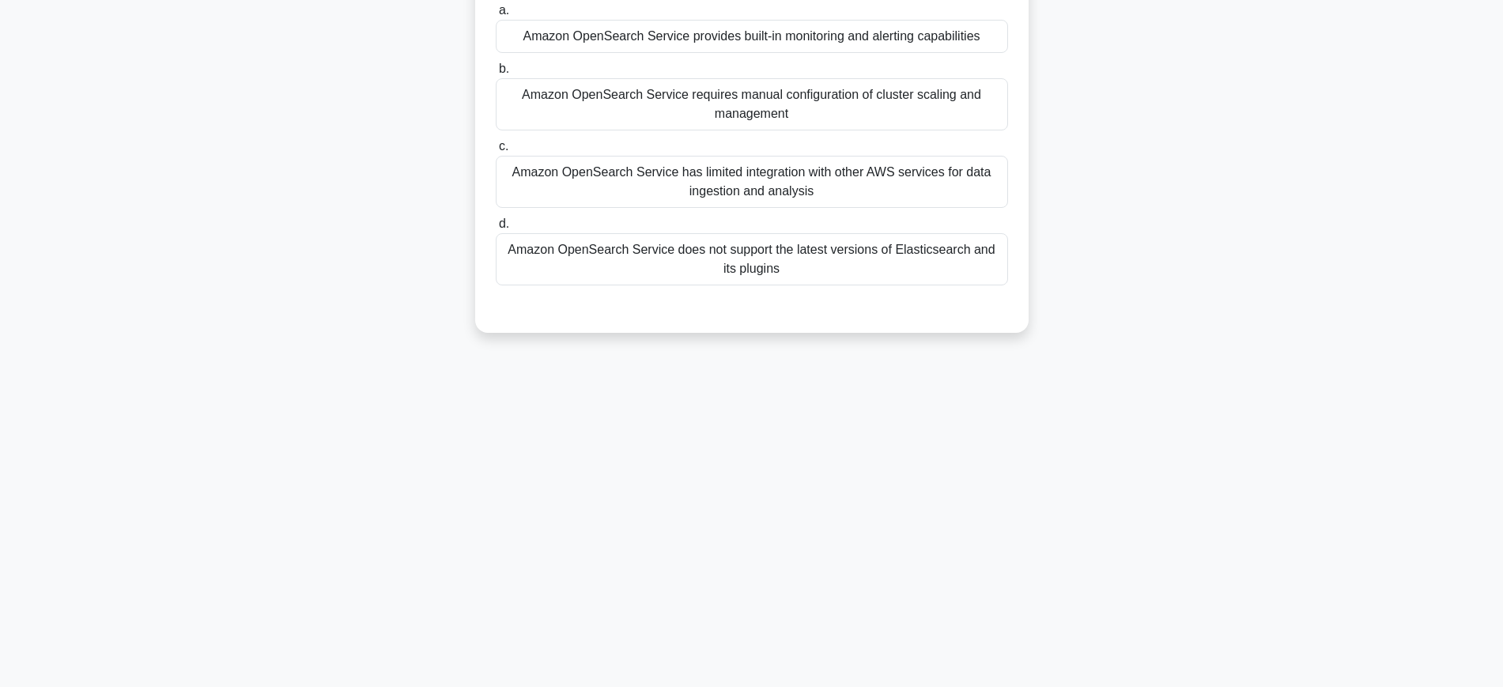
scroll to position [0, 0]
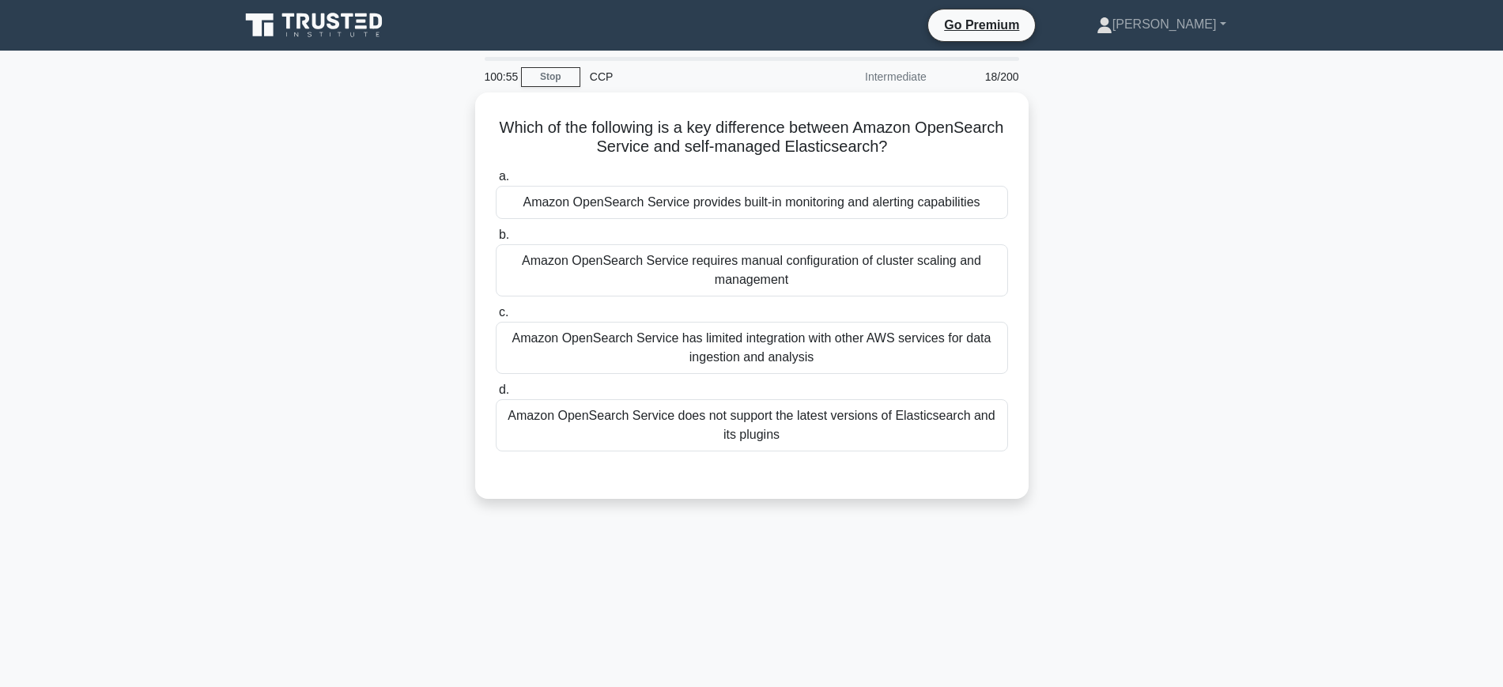
click at [286, 32] on icon at bounding box center [316, 25] width 152 height 30
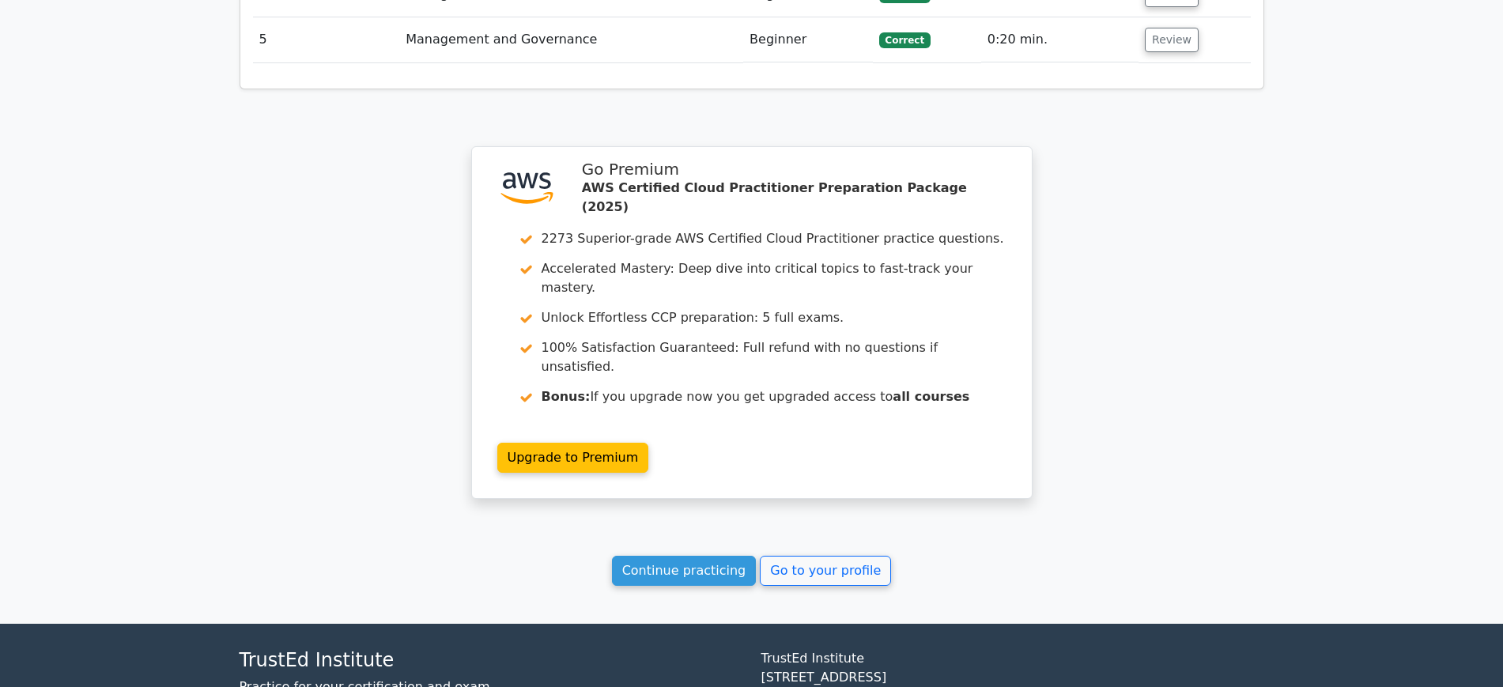
scroll to position [1942, 0]
